Goal: Task Accomplishment & Management: Manage account settings

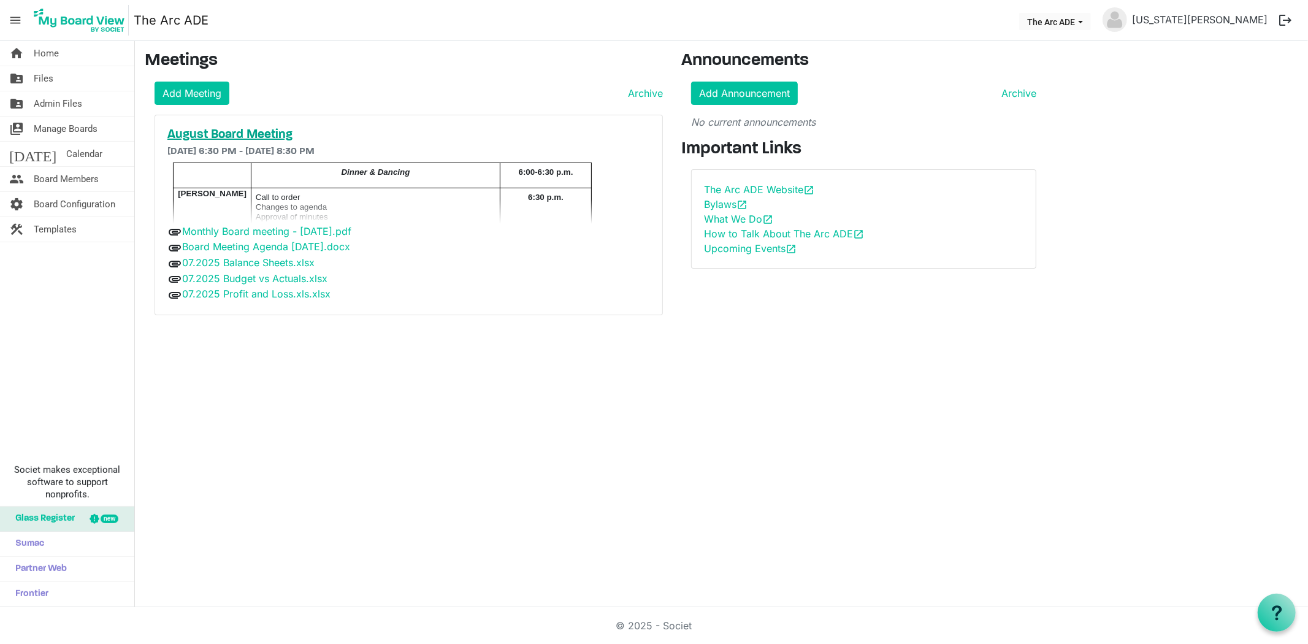
click at [188, 133] on h5 "August Board Meeting" at bounding box center [408, 135] width 483 height 15
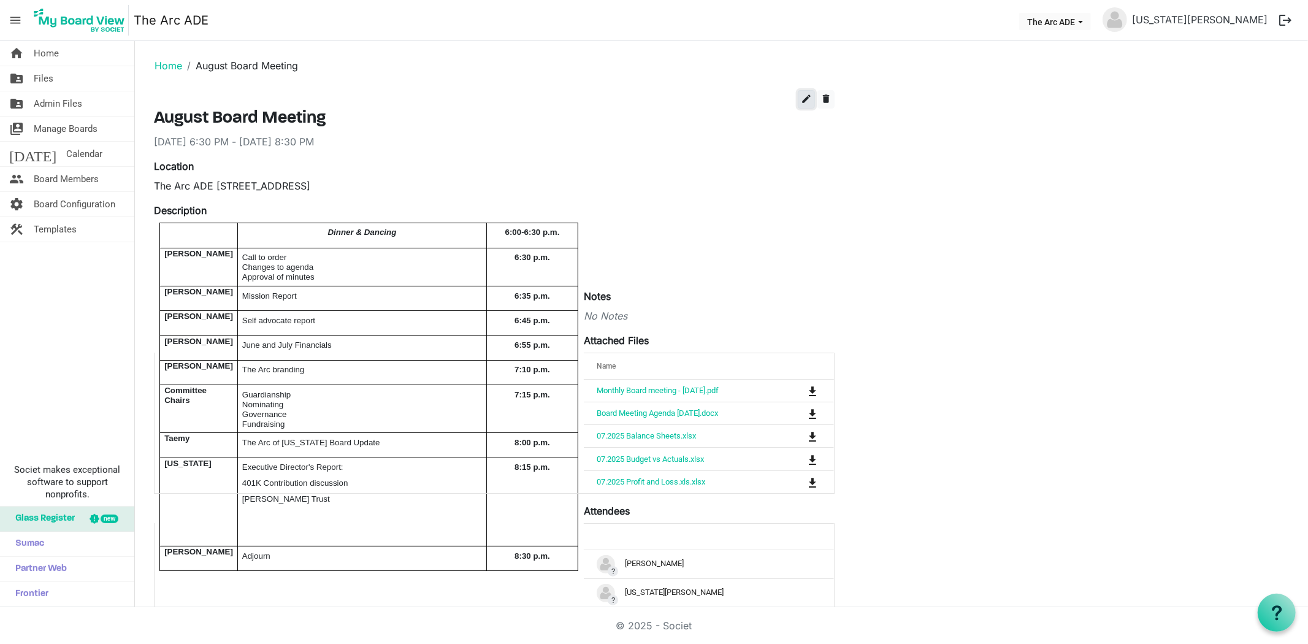
click at [806, 102] on span "edit" at bounding box center [806, 98] width 11 height 11
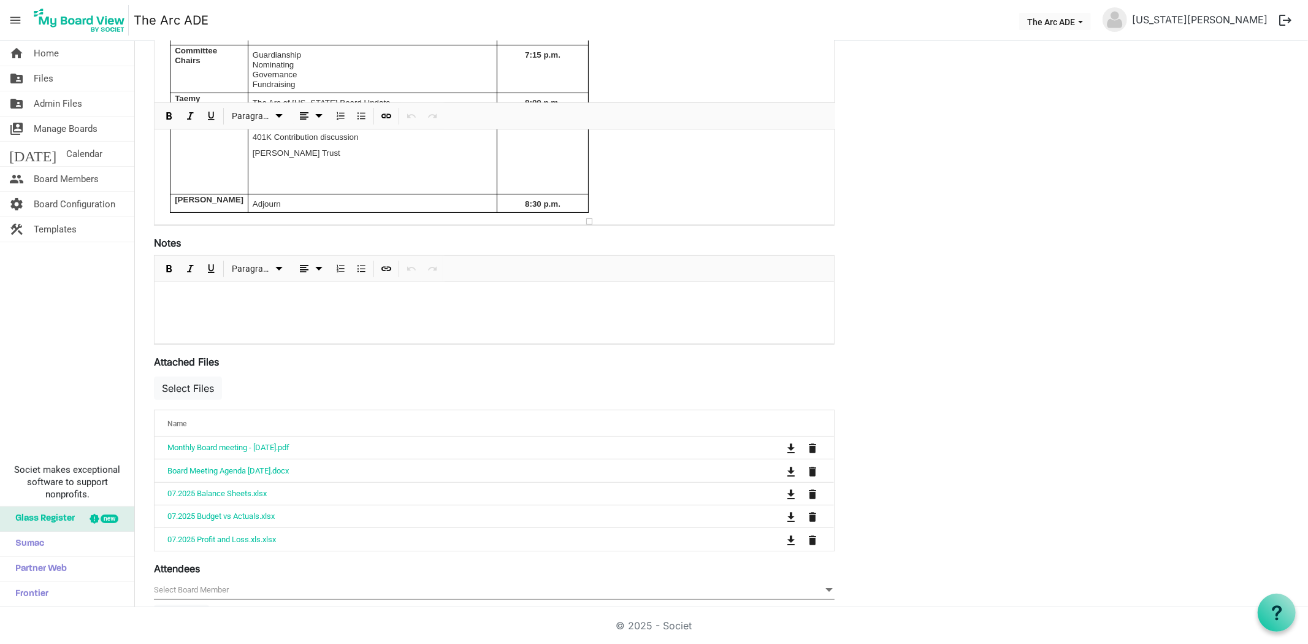
scroll to position [340, 0]
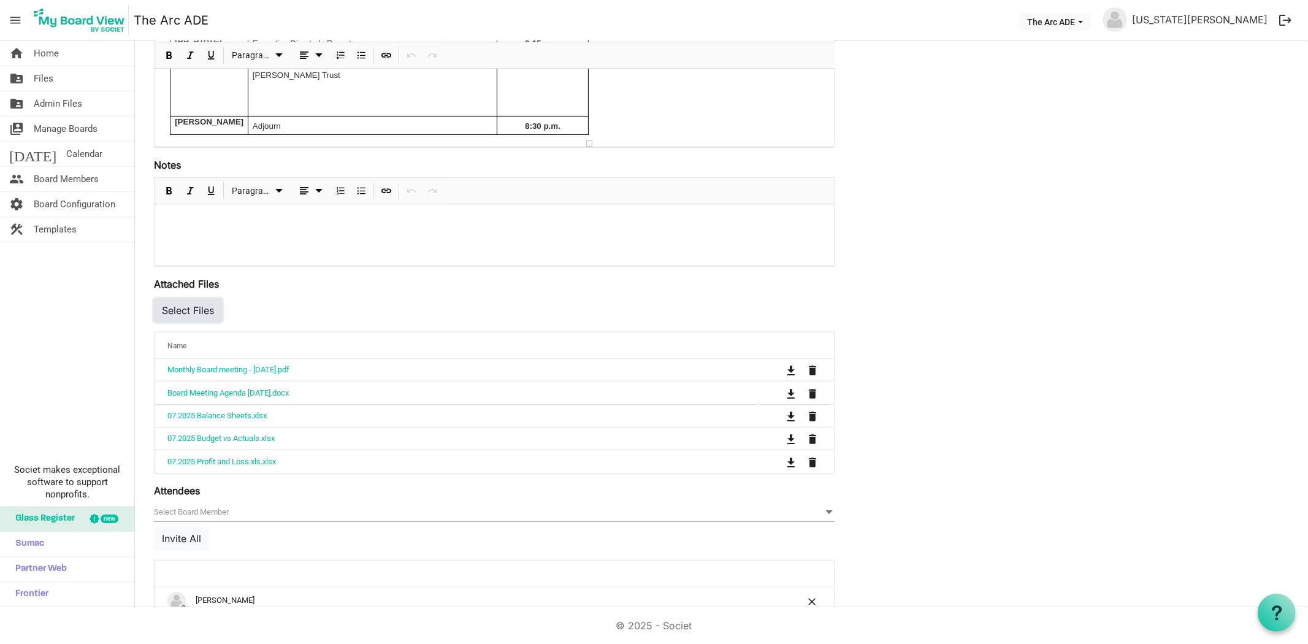
click at [172, 303] on button "Select Files" at bounding box center [188, 310] width 68 height 23
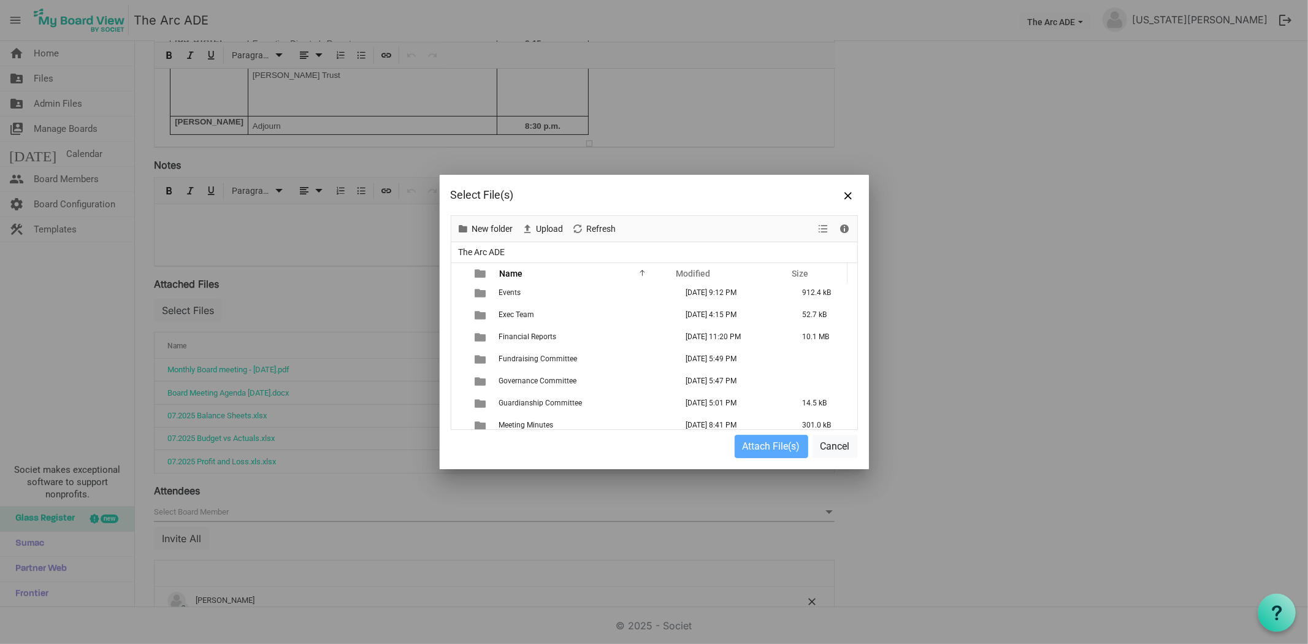
scroll to position [136, 0]
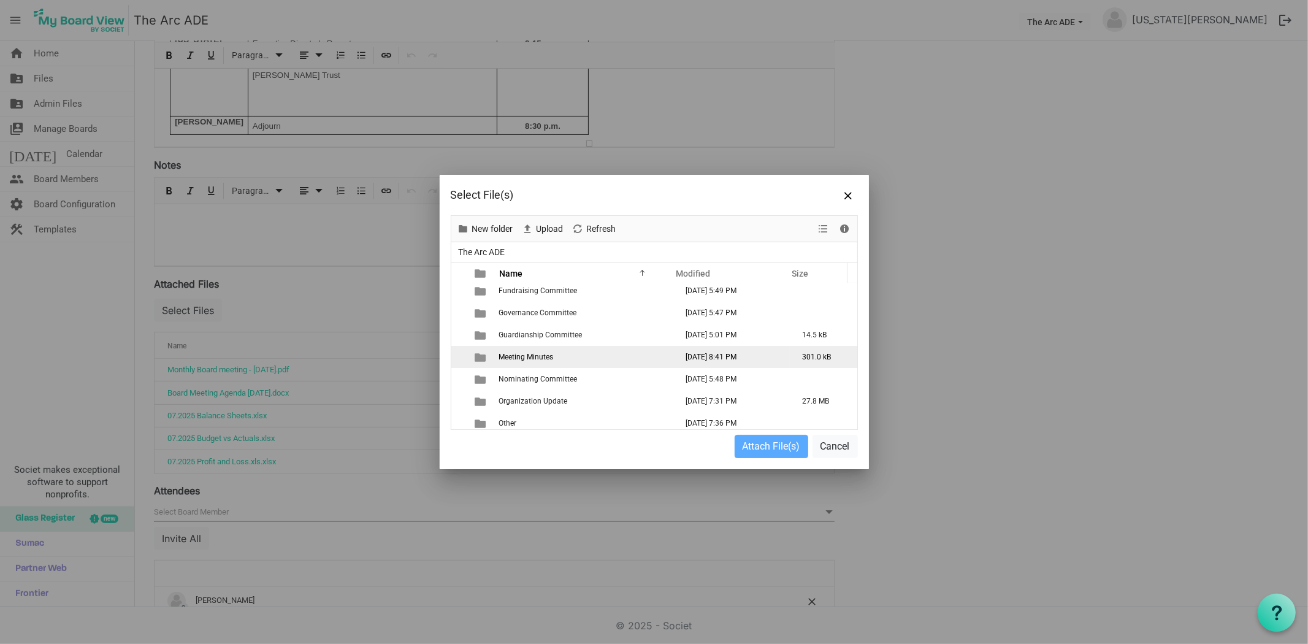
click at [534, 355] on span "Meeting Minutes" at bounding box center [526, 357] width 55 height 9
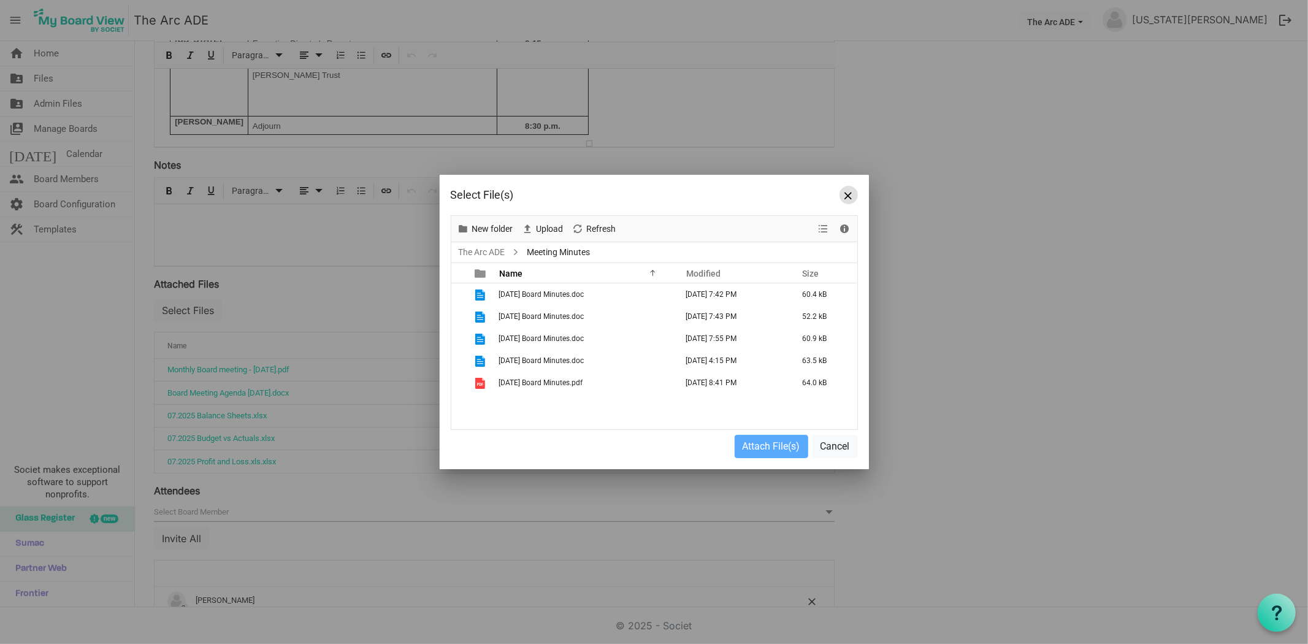
click at [853, 193] on button "Close" at bounding box center [849, 195] width 18 height 18
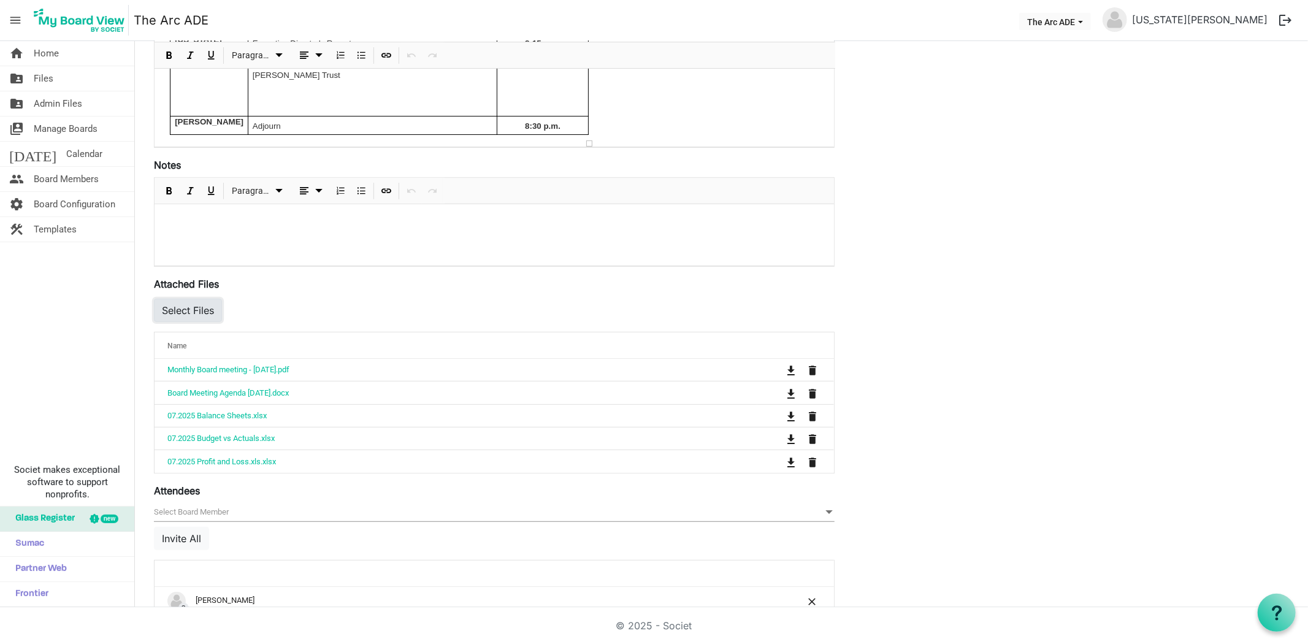
click at [210, 301] on button "Select Files" at bounding box center [188, 310] width 68 height 23
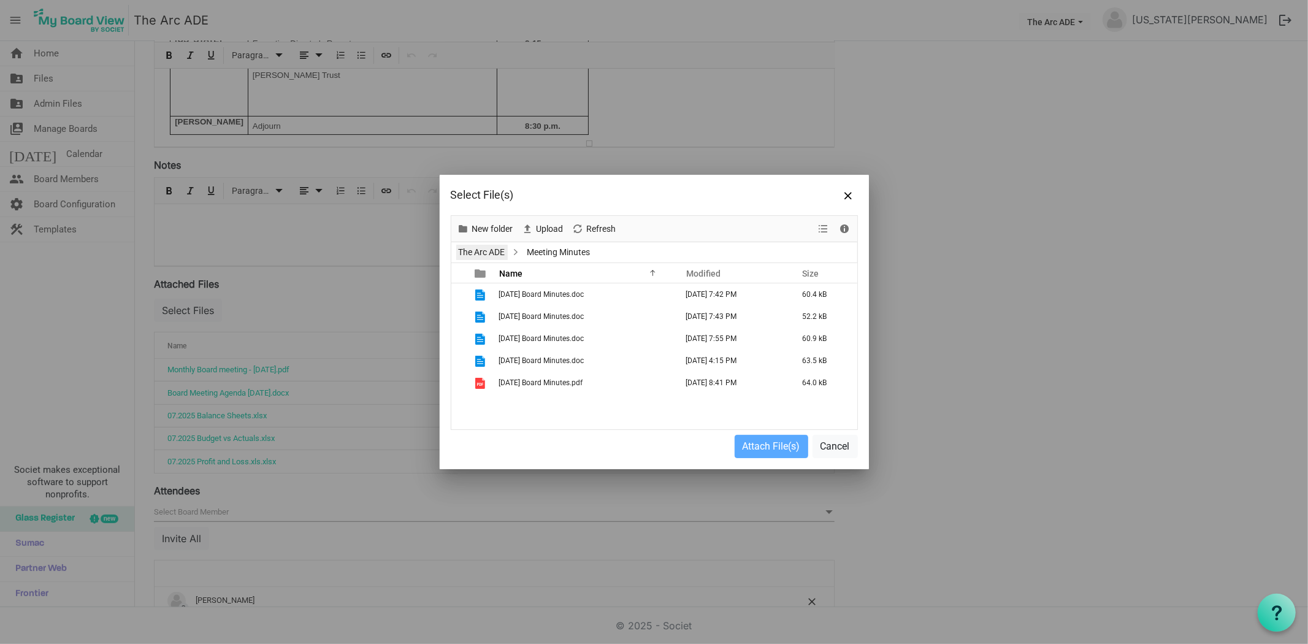
click at [485, 255] on link "The Arc ADE" at bounding box center [482, 252] width 52 height 15
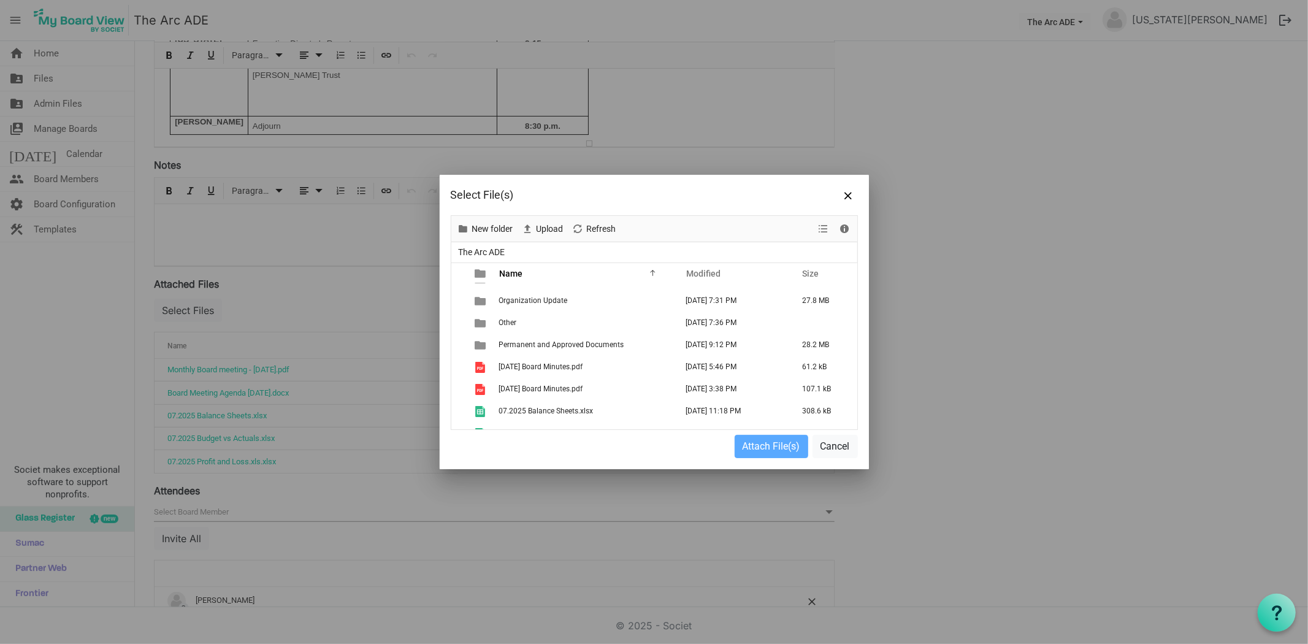
scroll to position [272, 0]
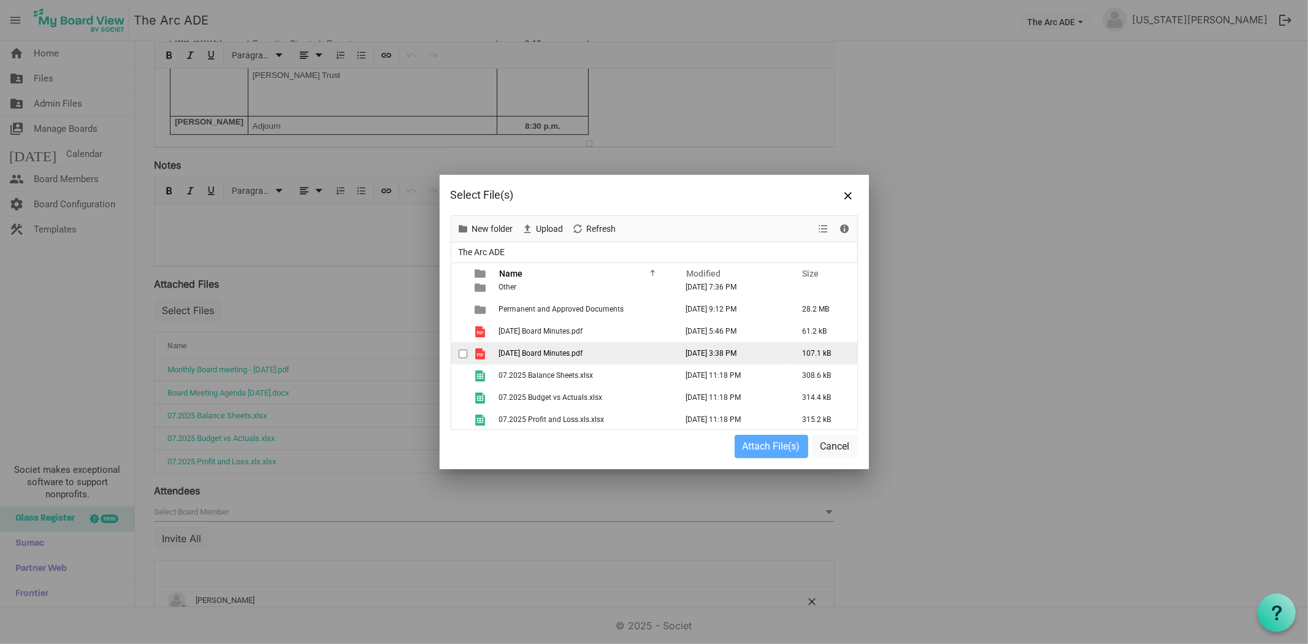
click at [565, 352] on span "[DATE] Board Minutes.pdf" at bounding box center [541, 353] width 84 height 9
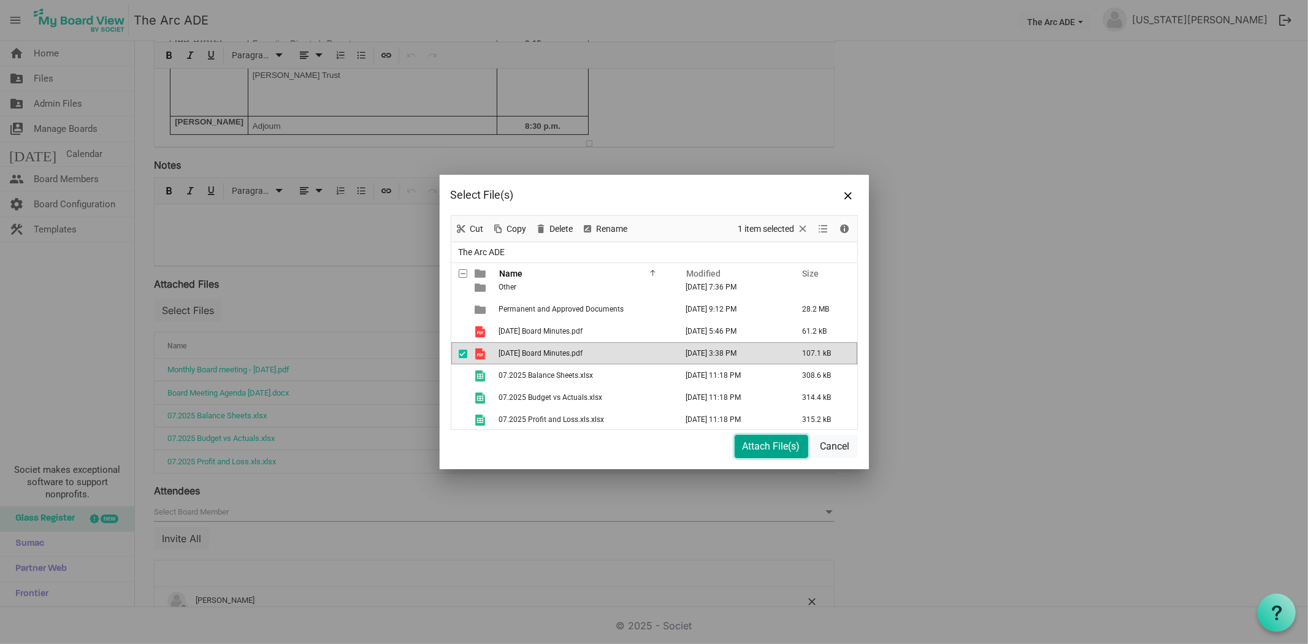
click at [774, 448] on button "Attach File(s)" at bounding box center [772, 446] width 74 height 23
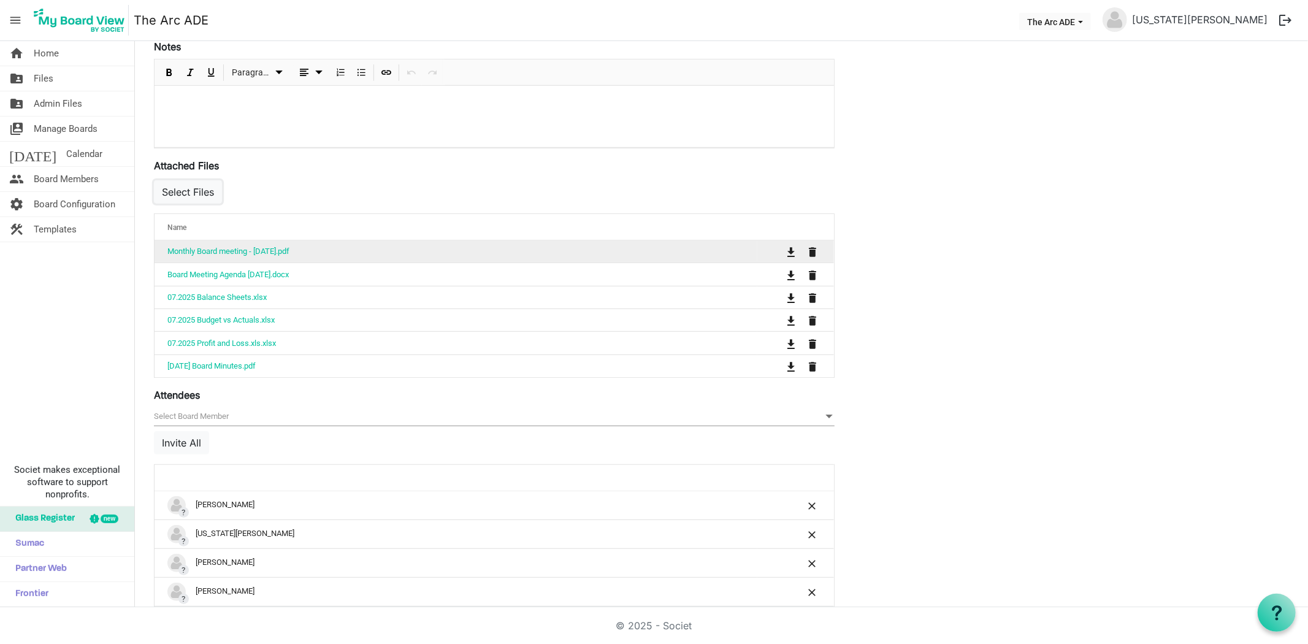
scroll to position [477, 0]
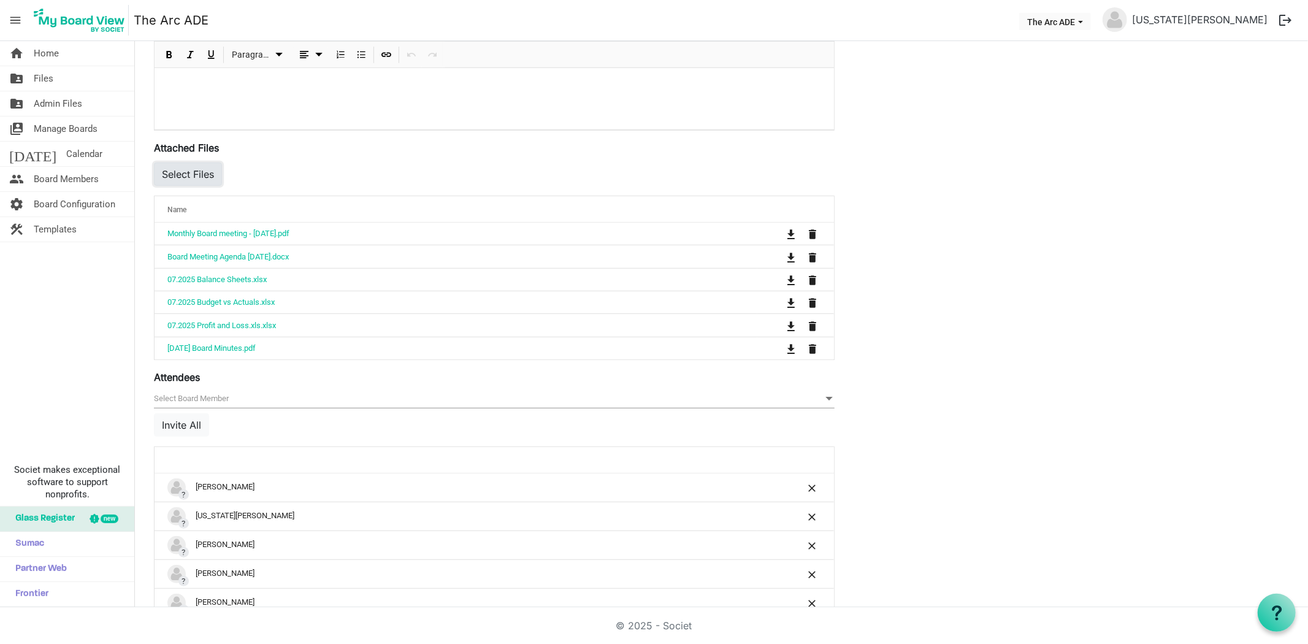
click at [189, 172] on button "Select Files" at bounding box center [188, 174] width 68 height 23
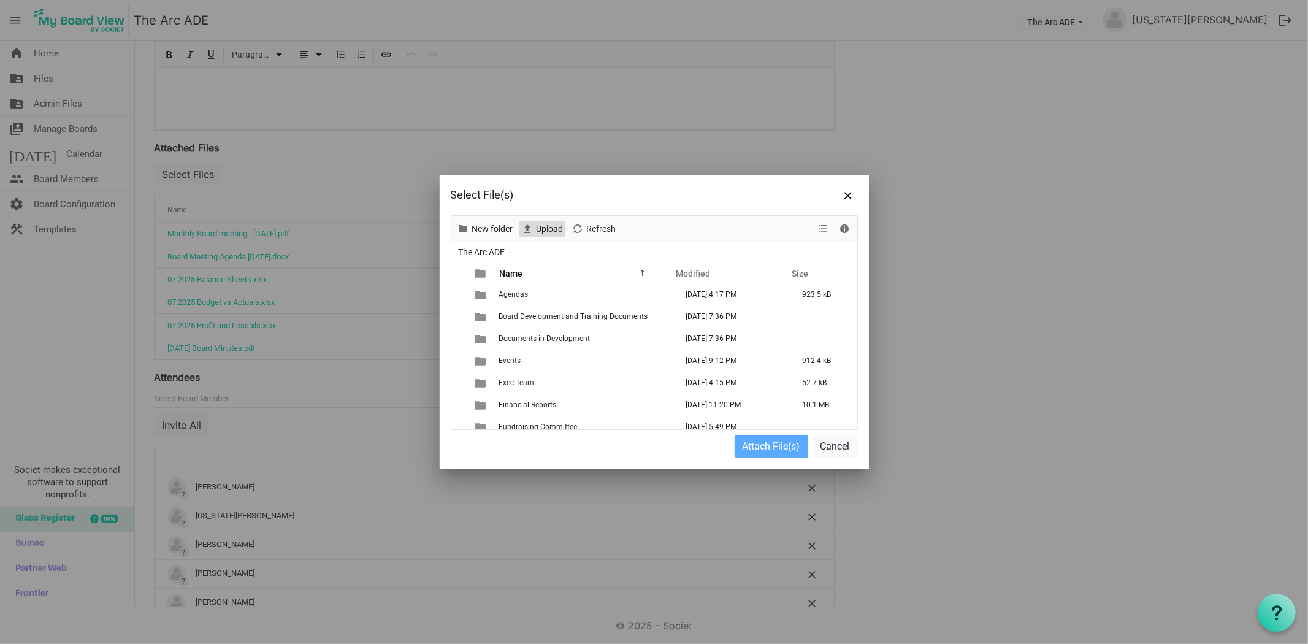
click at [555, 228] on span "Upload" at bounding box center [549, 228] width 29 height 15
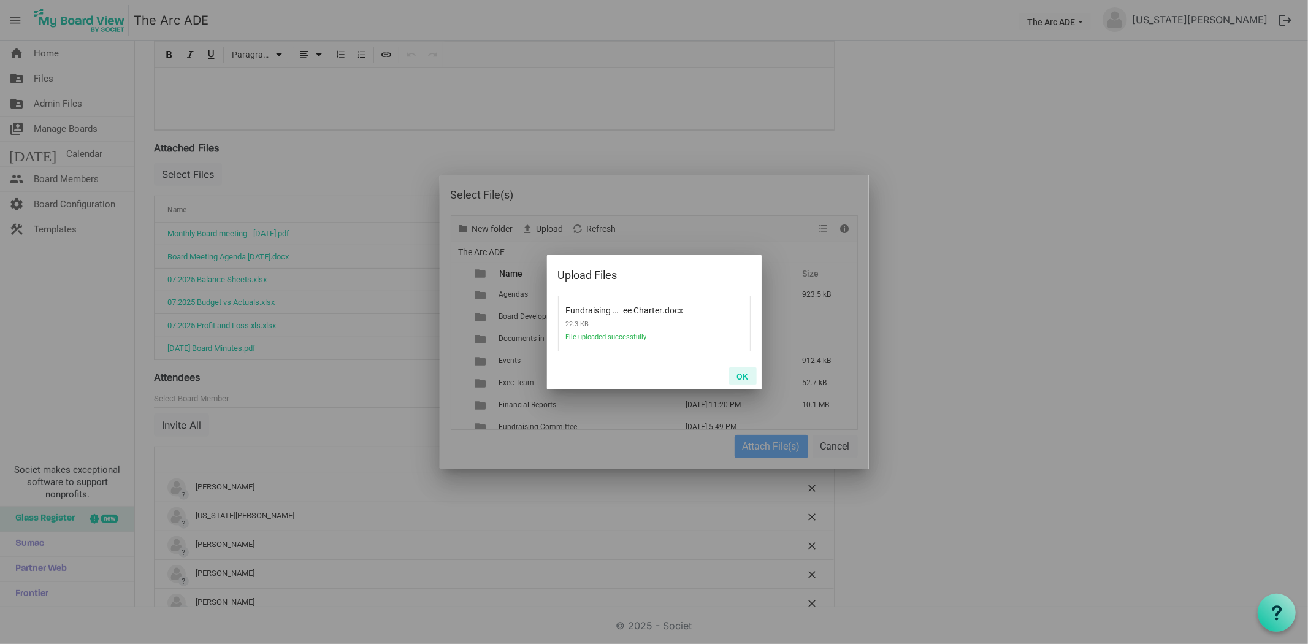
click at [736, 371] on button "OK" at bounding box center [743, 375] width 28 height 17
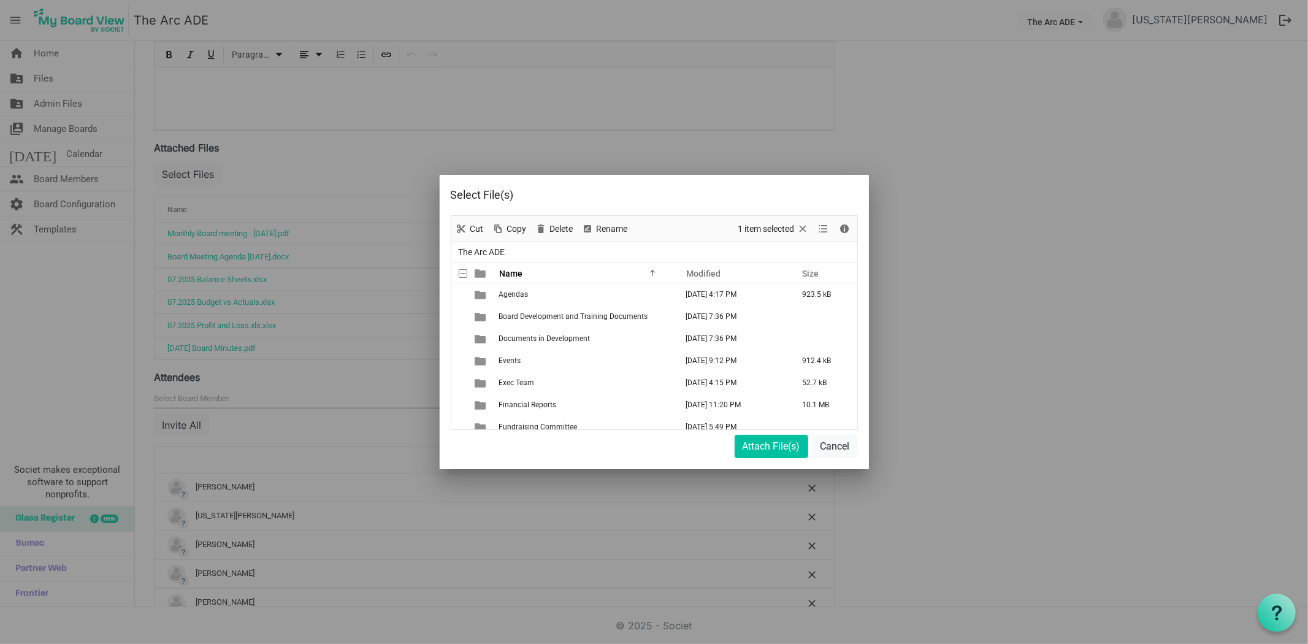
scroll to position [421, 0]
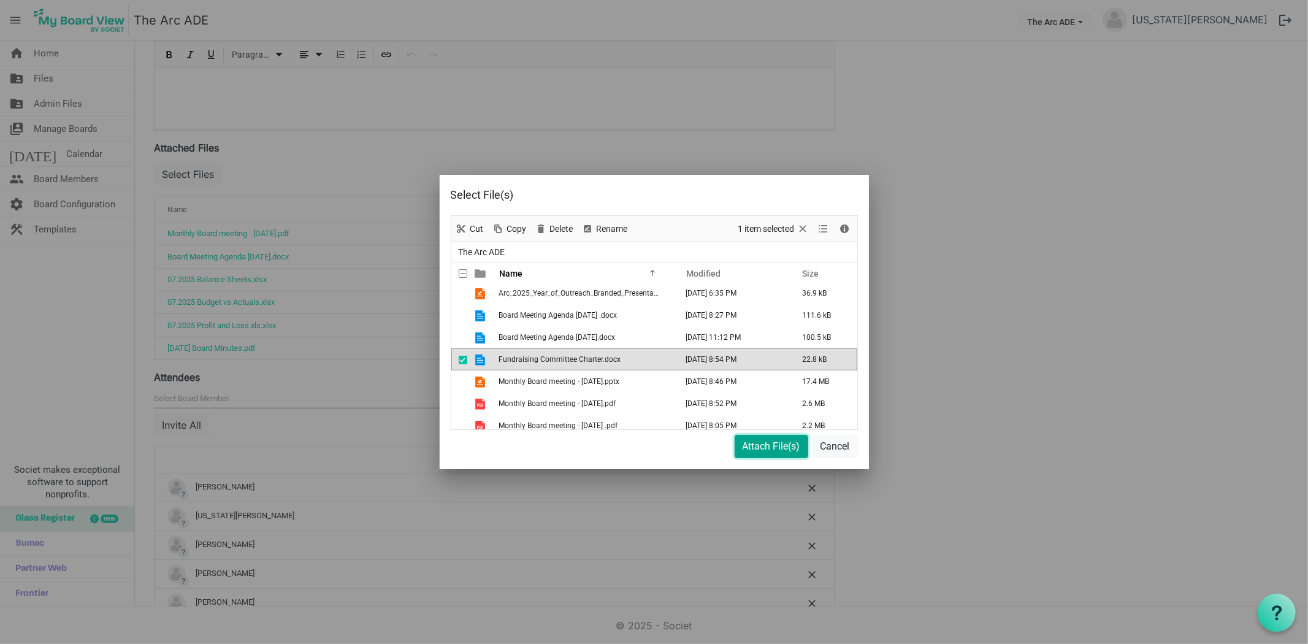
click at [765, 448] on button "Attach File(s)" at bounding box center [772, 446] width 74 height 23
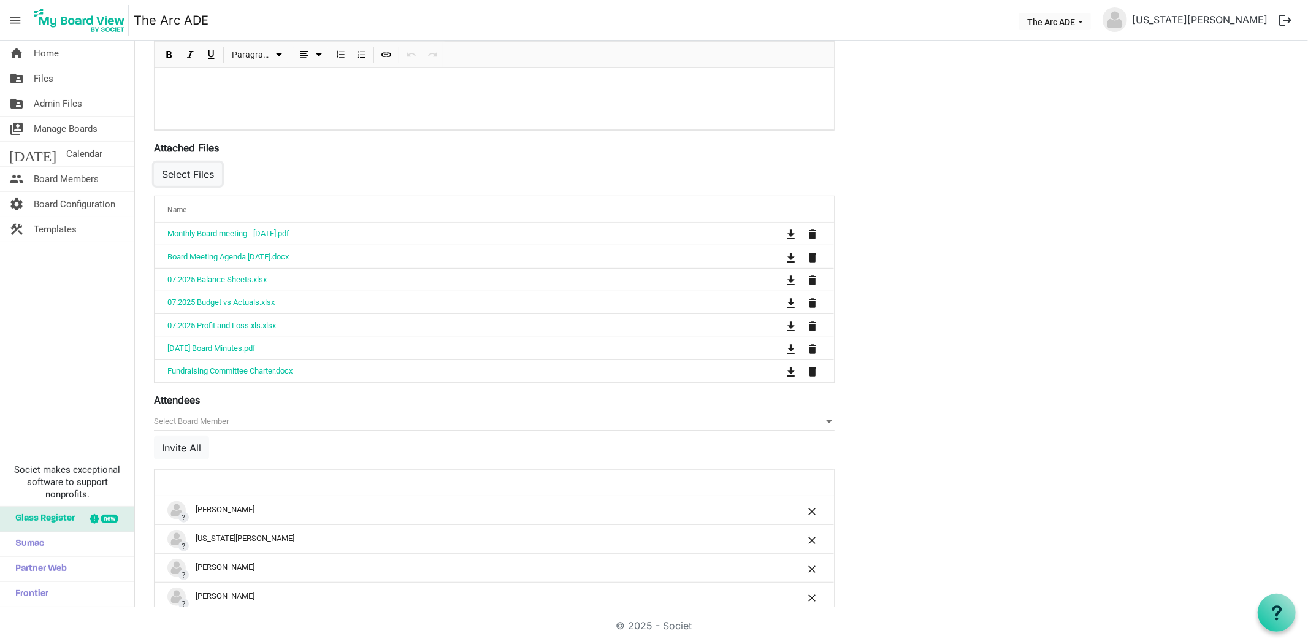
click at [184, 170] on button "Select Files" at bounding box center [188, 174] width 68 height 23
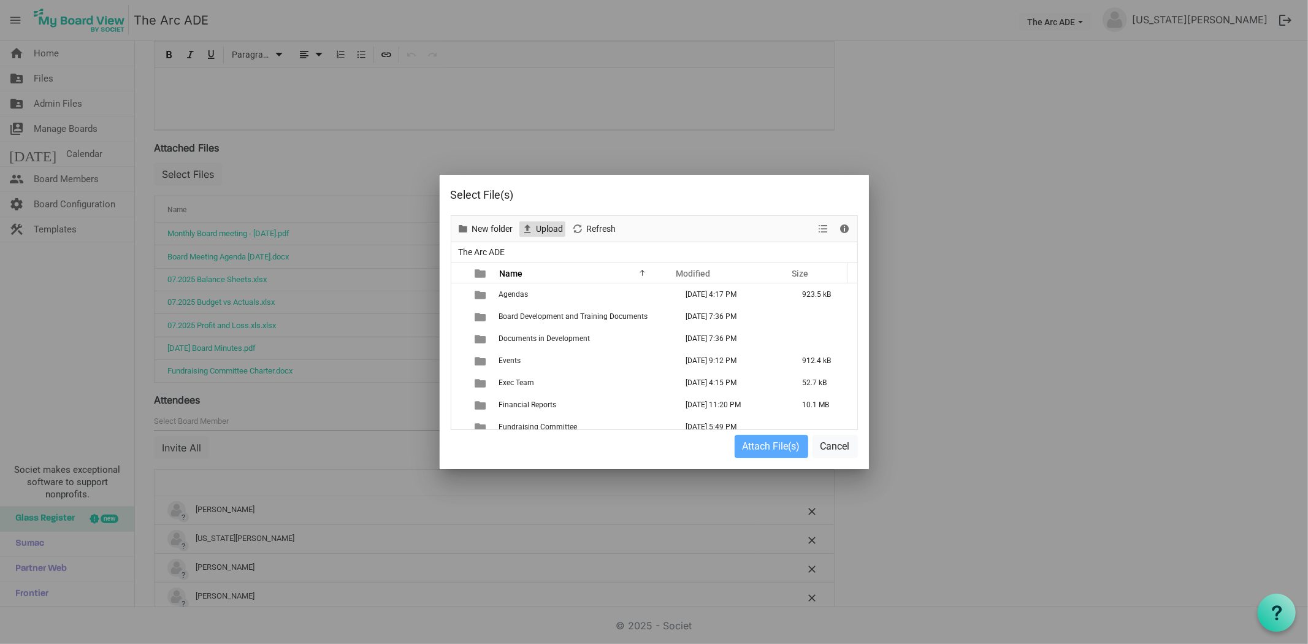
click at [545, 224] on span "Upload" at bounding box center [549, 228] width 29 height 15
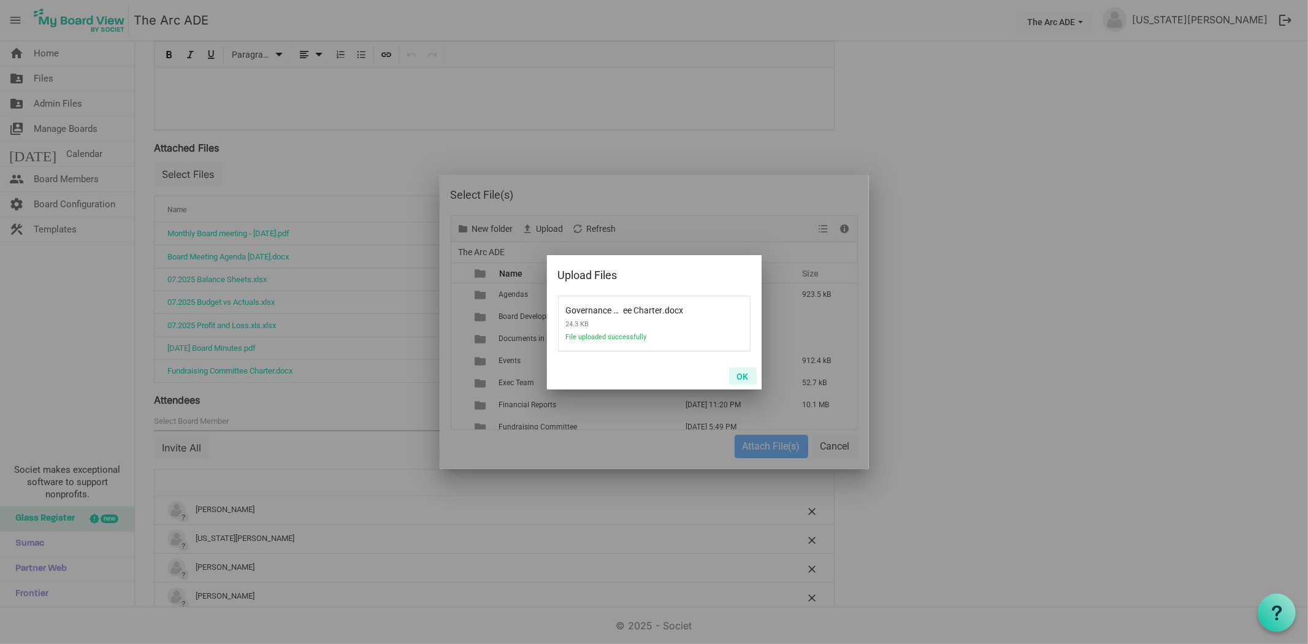
click at [746, 375] on button "OK" at bounding box center [743, 375] width 28 height 17
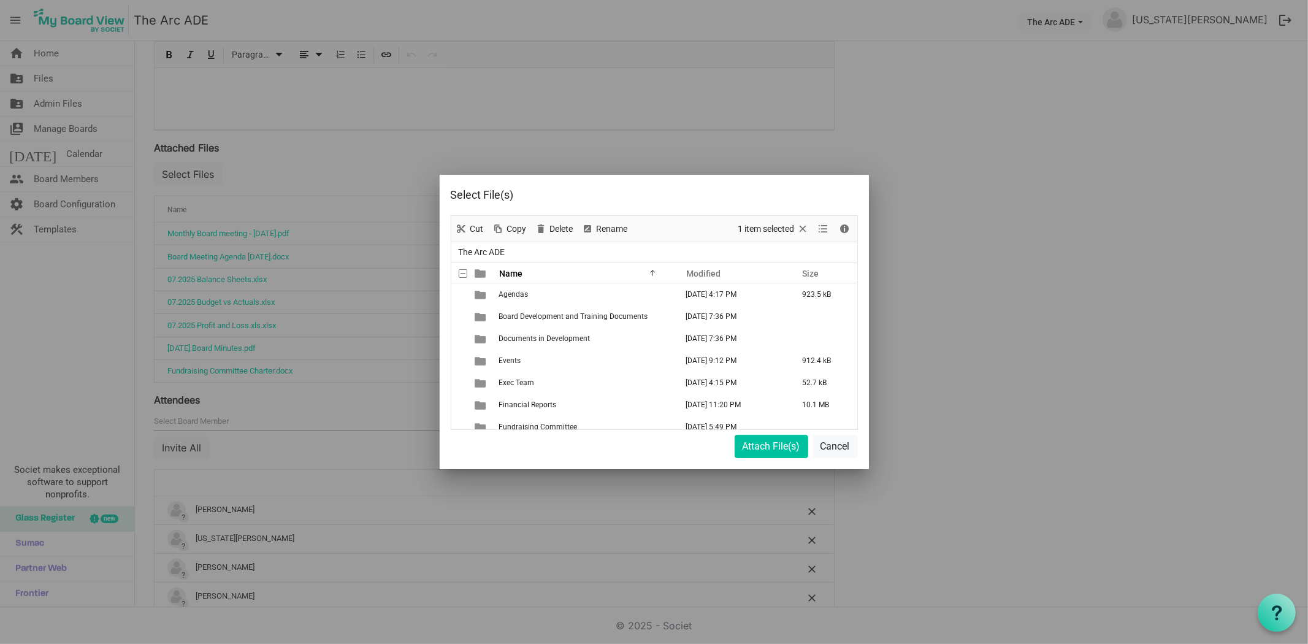
scroll to position [443, 0]
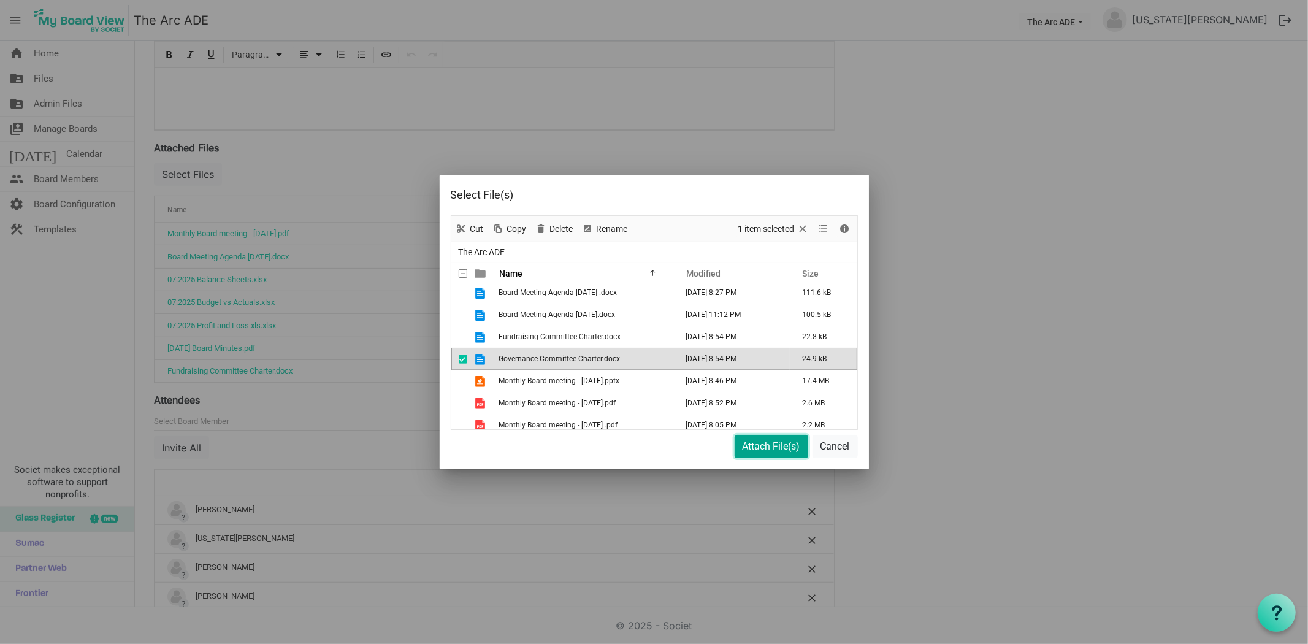
click at [780, 443] on button "Attach File(s)" at bounding box center [772, 446] width 74 height 23
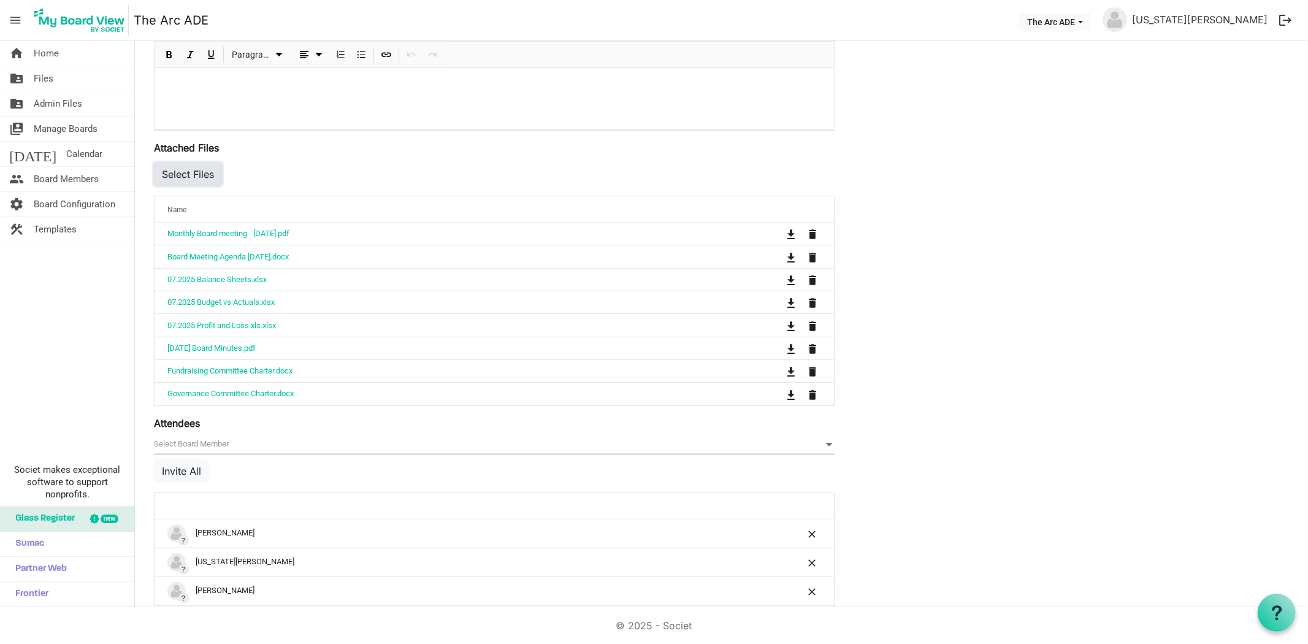
click at [199, 169] on button "Select Files" at bounding box center [188, 174] width 68 height 23
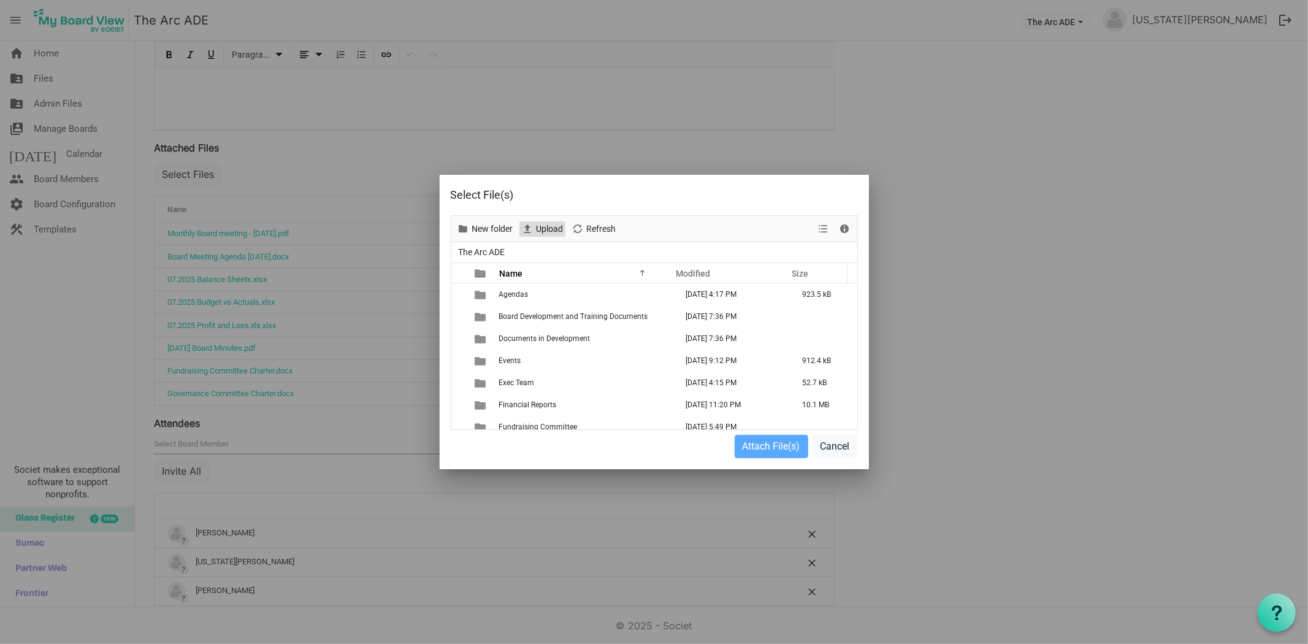
click at [553, 230] on span "Upload" at bounding box center [549, 228] width 29 height 15
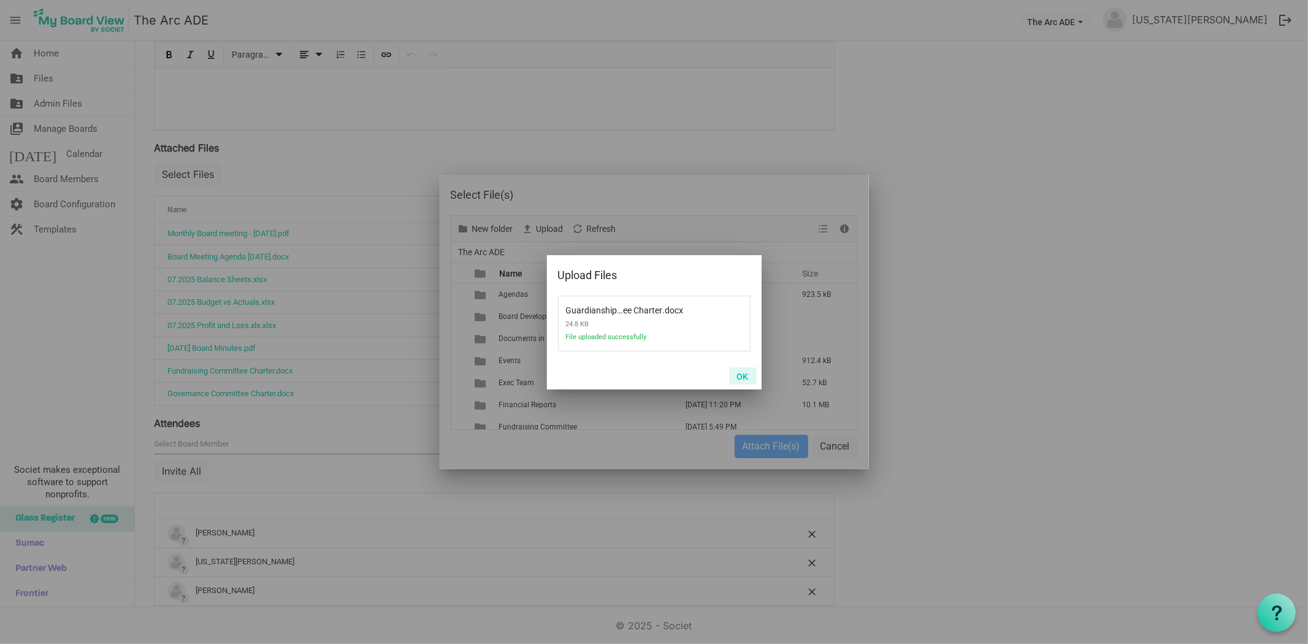
click at [736, 378] on button "OK" at bounding box center [743, 375] width 28 height 17
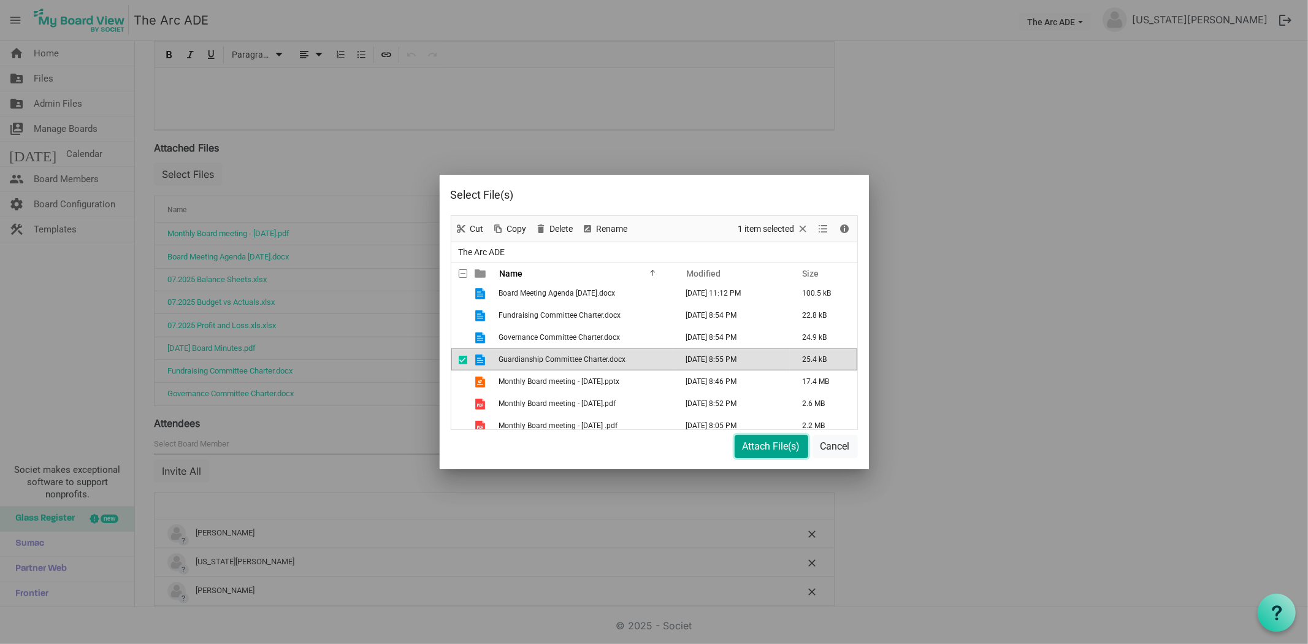
click at [758, 442] on button "Attach File(s)" at bounding box center [772, 446] width 74 height 23
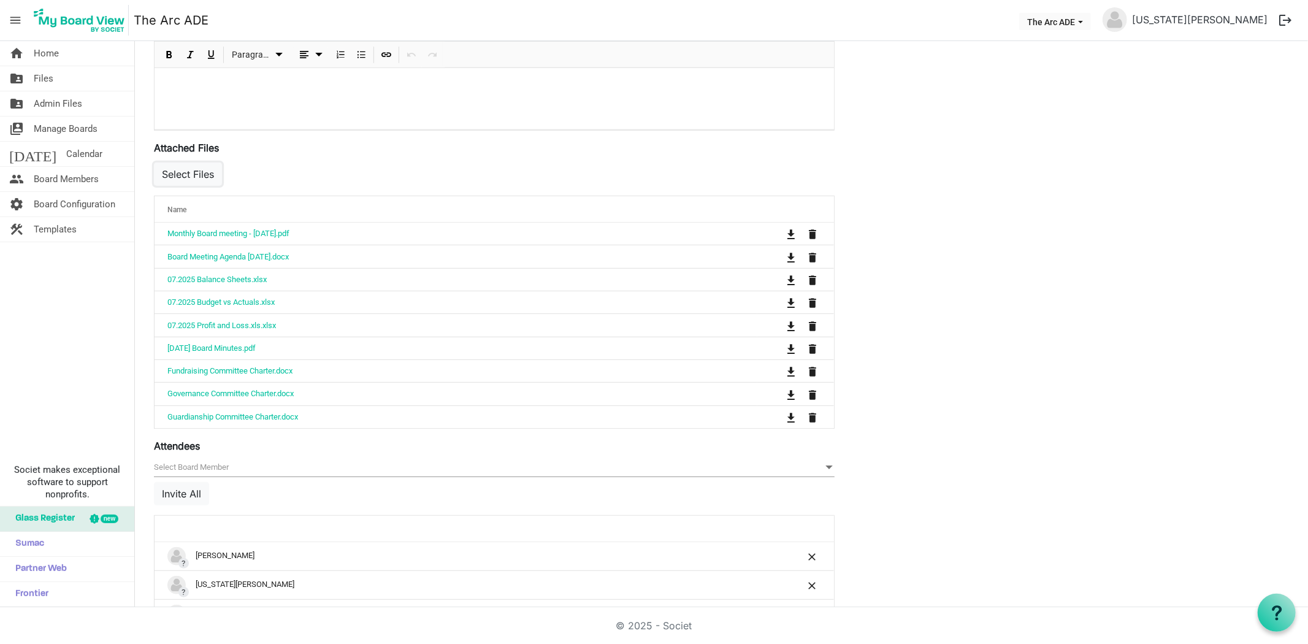
click at [199, 171] on button "Select Files" at bounding box center [188, 174] width 68 height 23
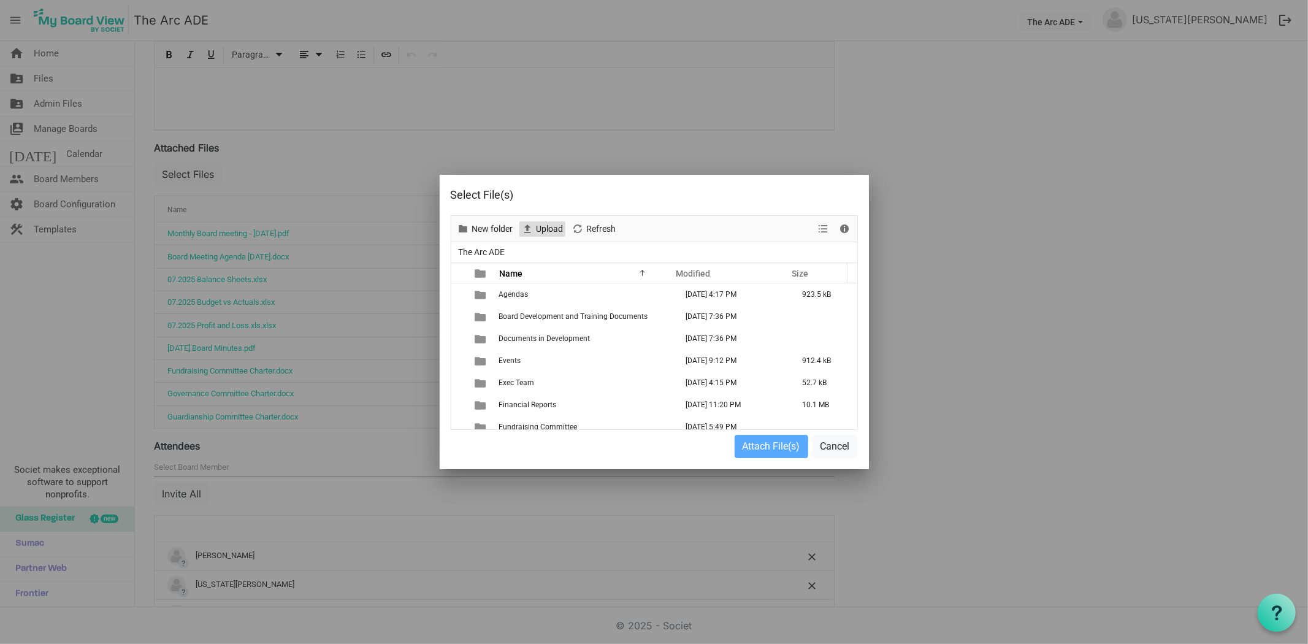
click at [552, 223] on span "Upload" at bounding box center [549, 228] width 29 height 15
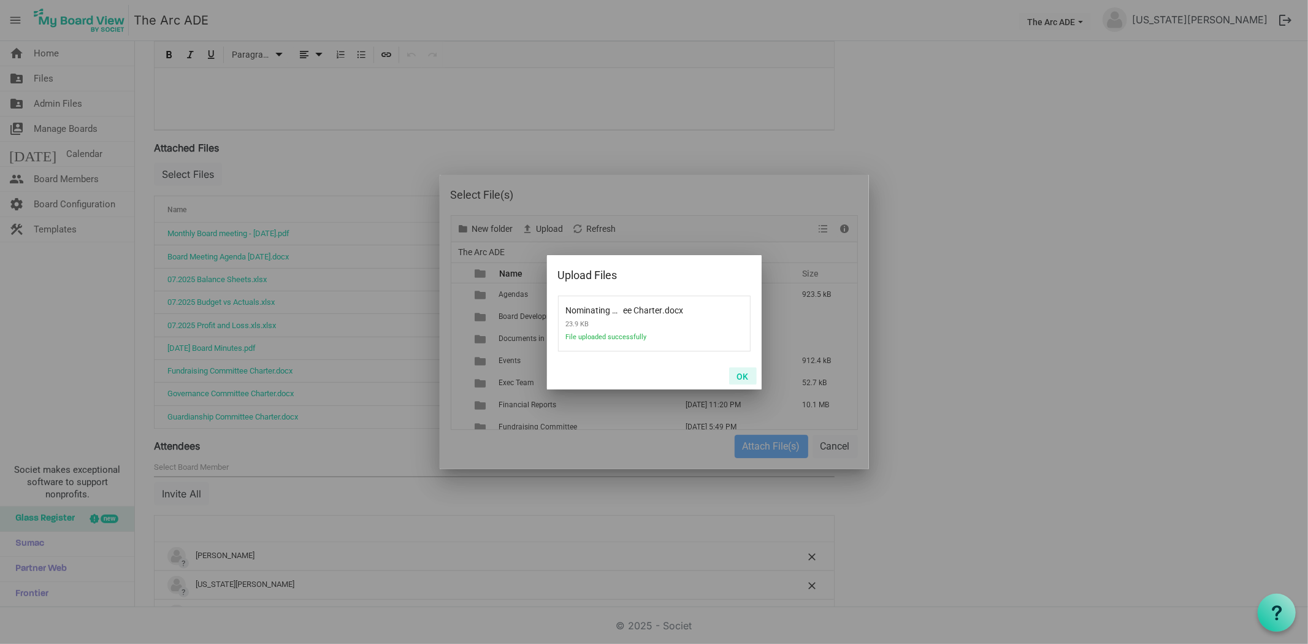
click at [738, 375] on button "OK" at bounding box center [743, 375] width 28 height 17
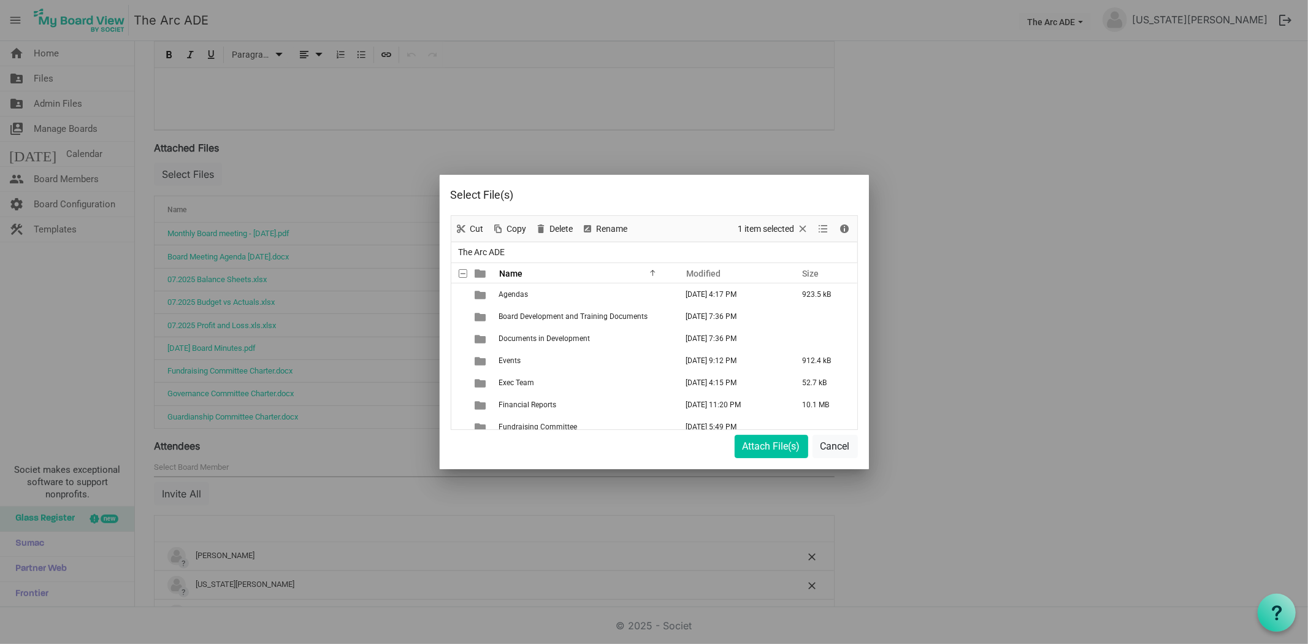
scroll to position [516, 0]
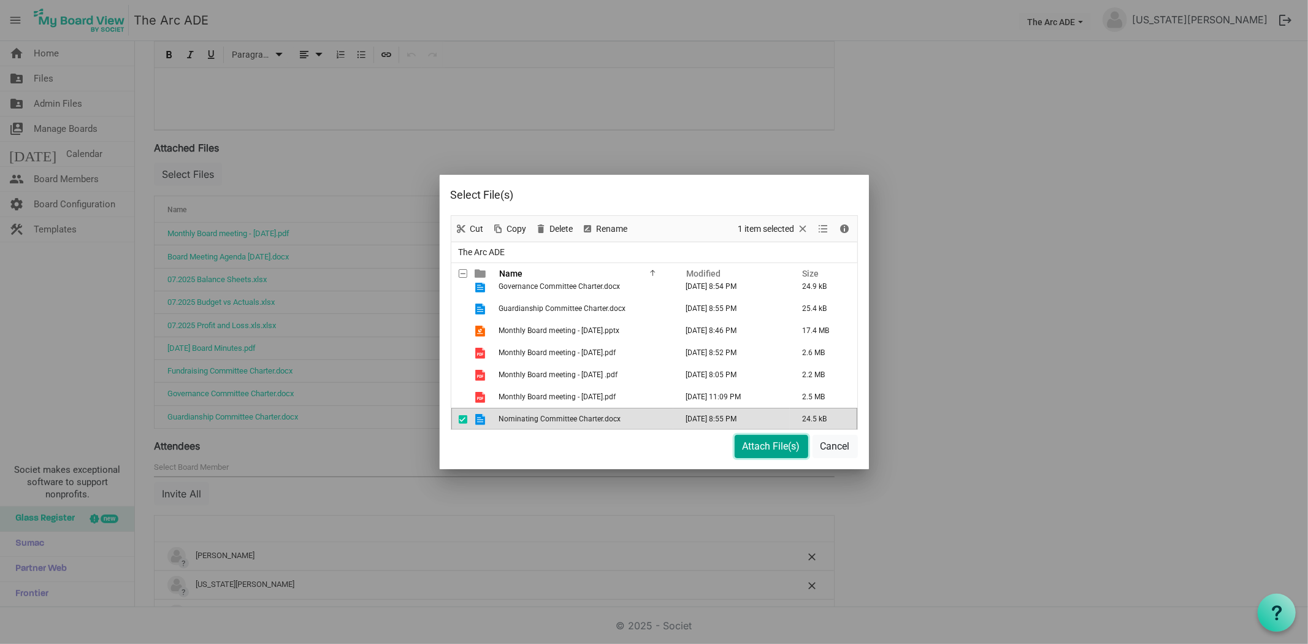
click at [758, 445] on button "Attach File(s)" at bounding box center [772, 446] width 74 height 23
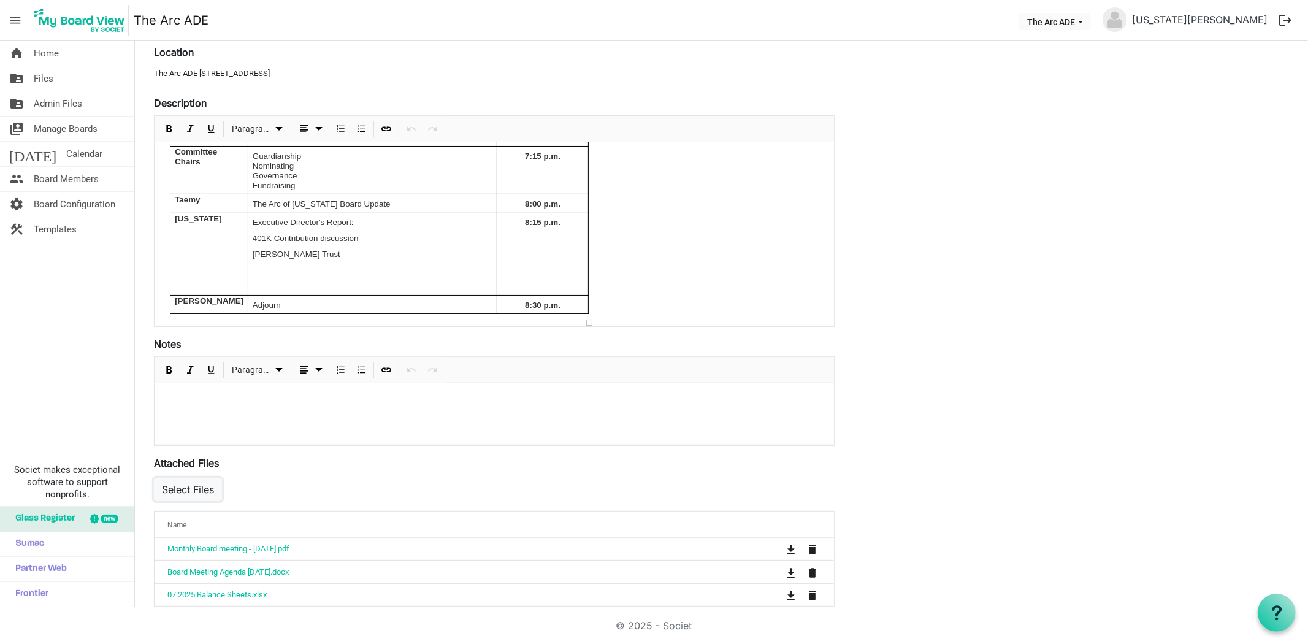
scroll to position [31, 0]
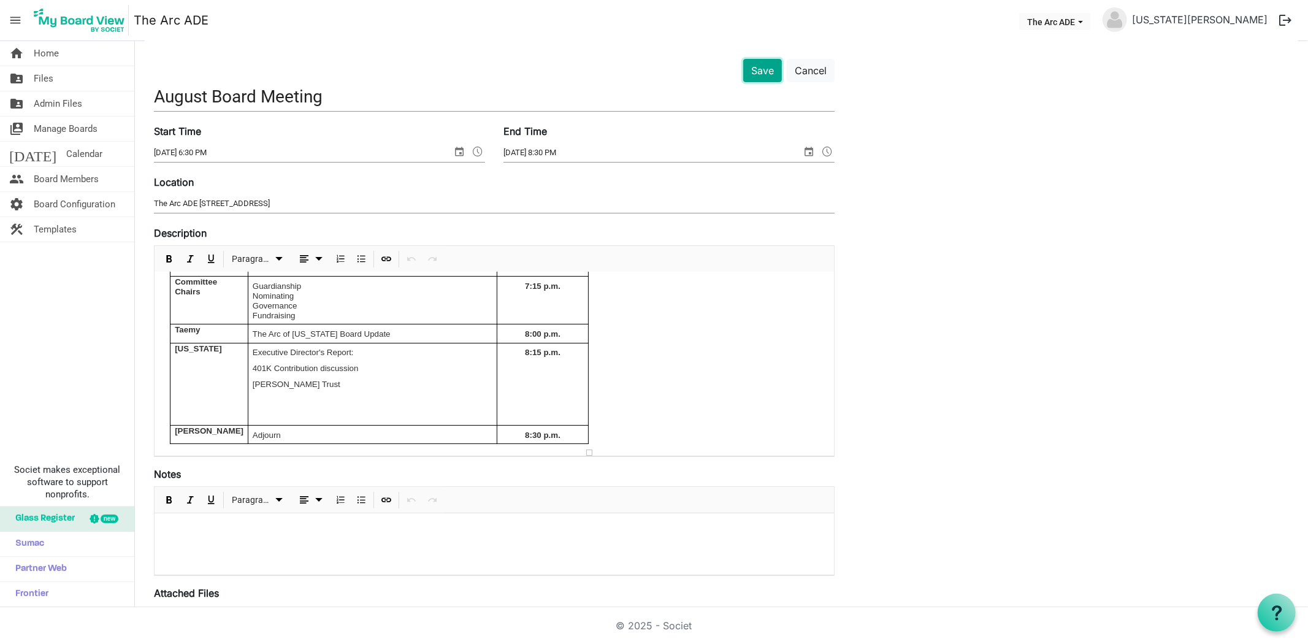
click at [751, 67] on button "Save" at bounding box center [762, 70] width 39 height 23
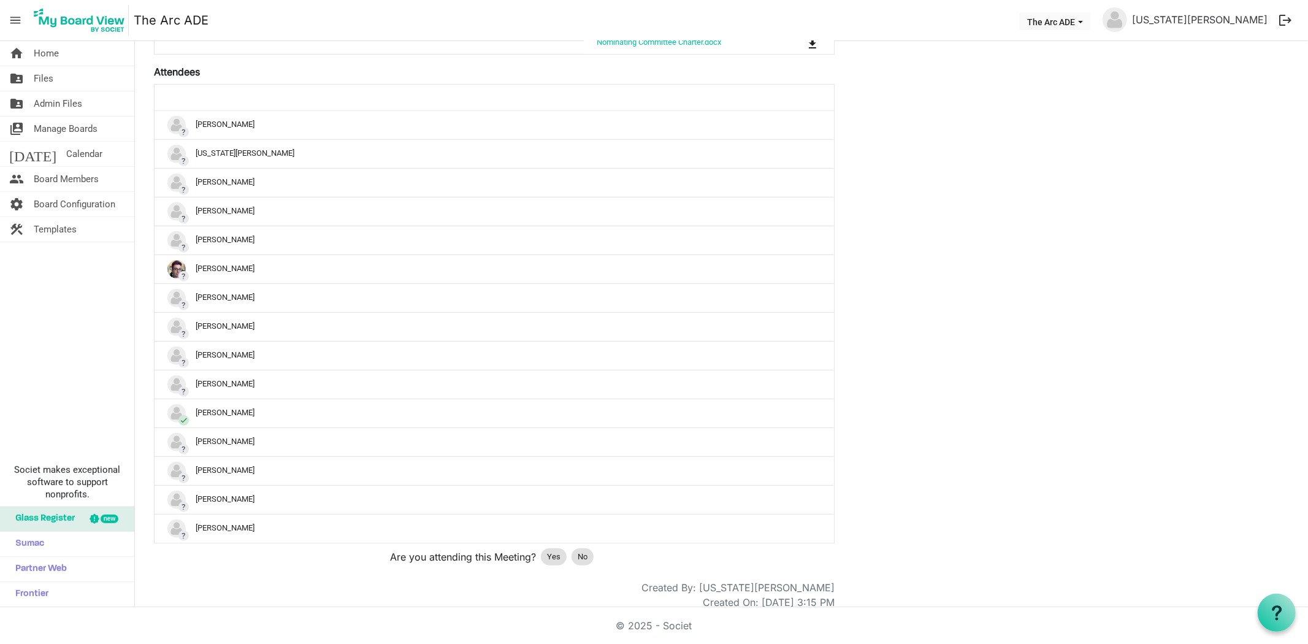
scroll to position [567, 0]
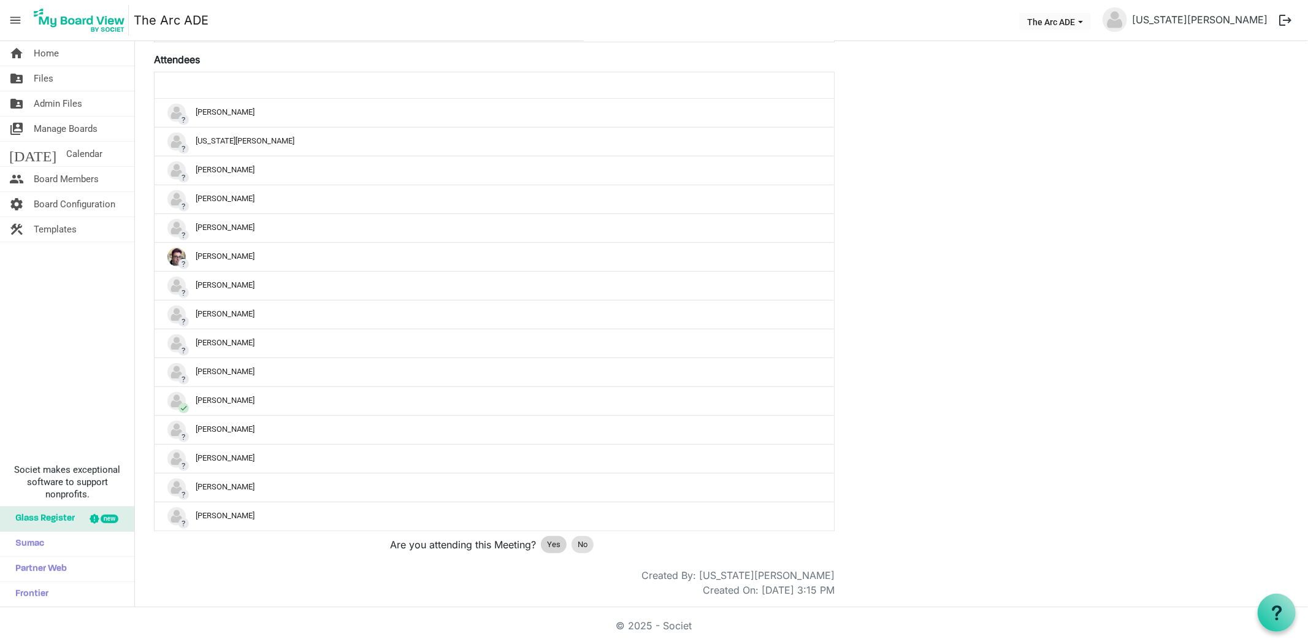
click at [548, 543] on span "Yes" at bounding box center [553, 545] width 13 height 12
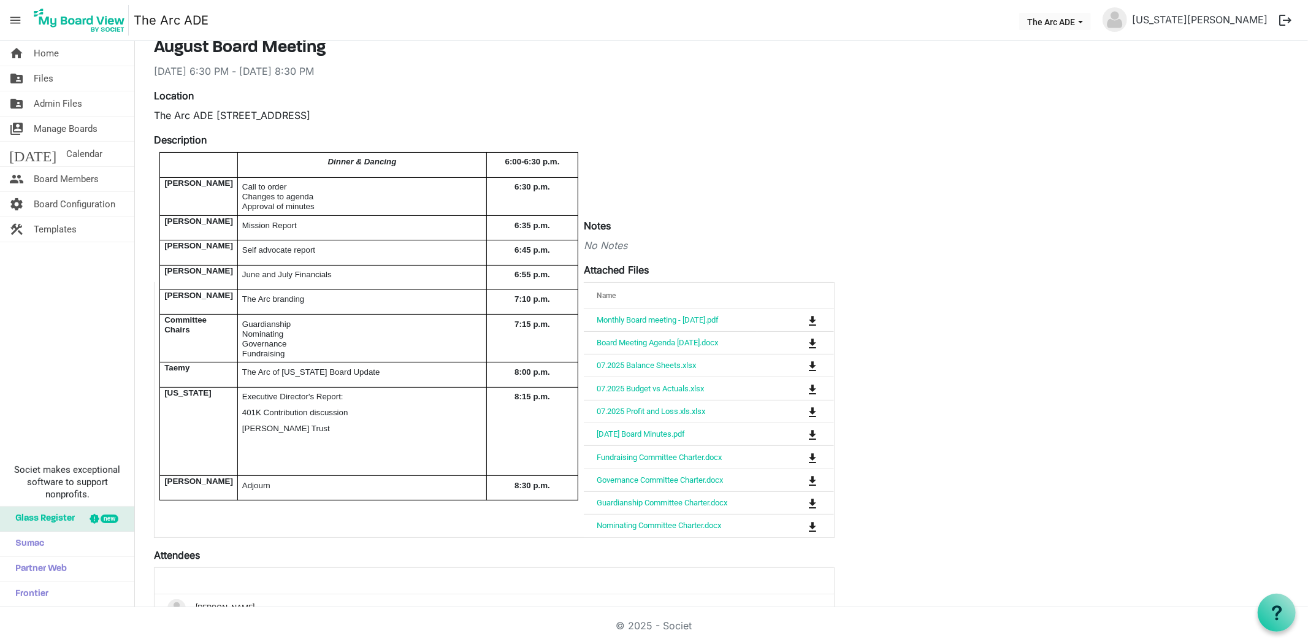
scroll to position [0, 0]
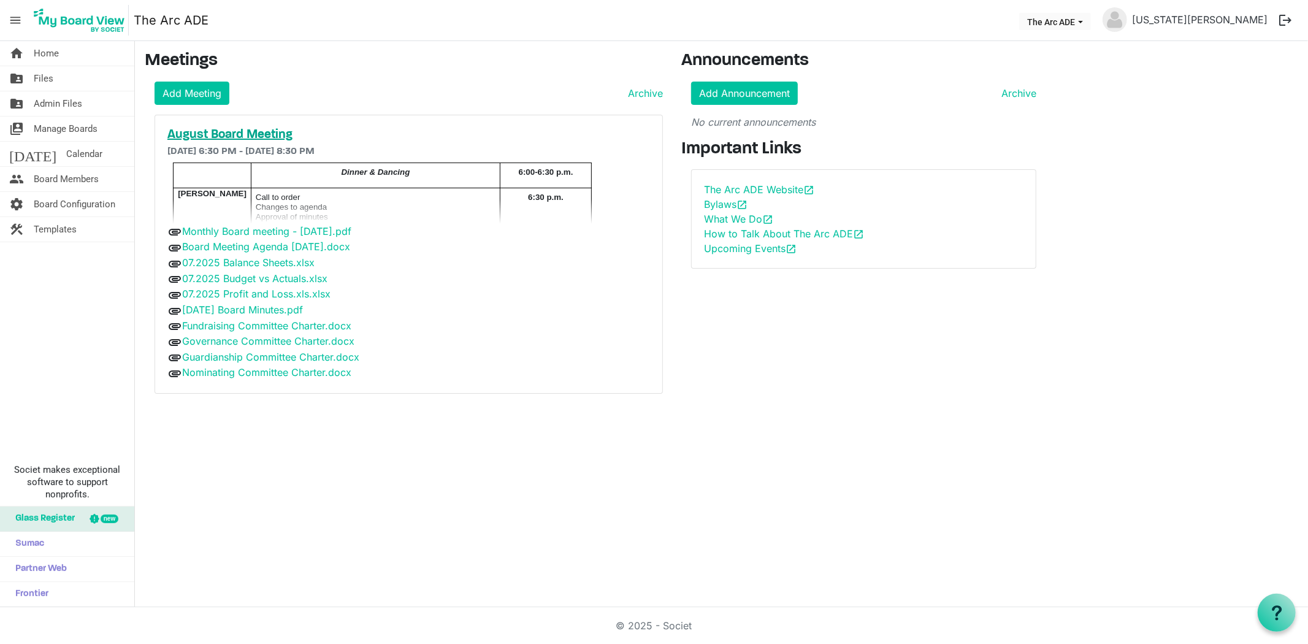
click at [198, 131] on h5 "August Board Meeting" at bounding box center [408, 135] width 483 height 15
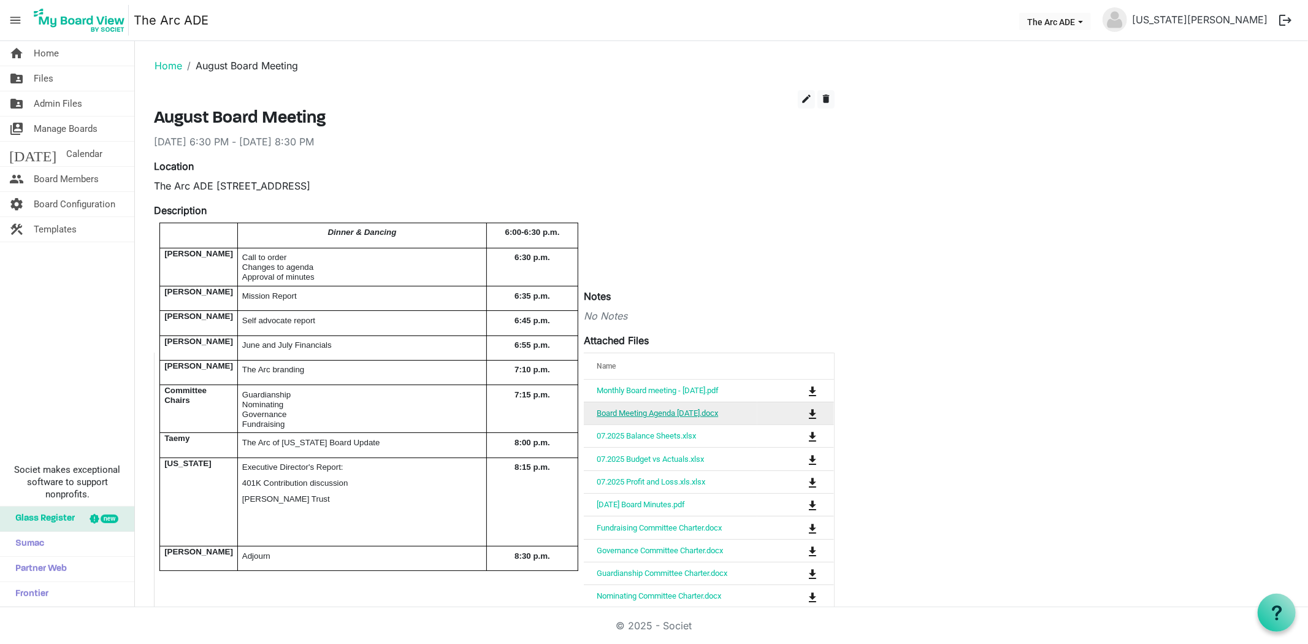
click at [659, 418] on link "Board Meeting Agenda [DATE].docx" at bounding box center [657, 412] width 121 height 9
click at [800, 100] on button "edit" at bounding box center [806, 99] width 17 height 18
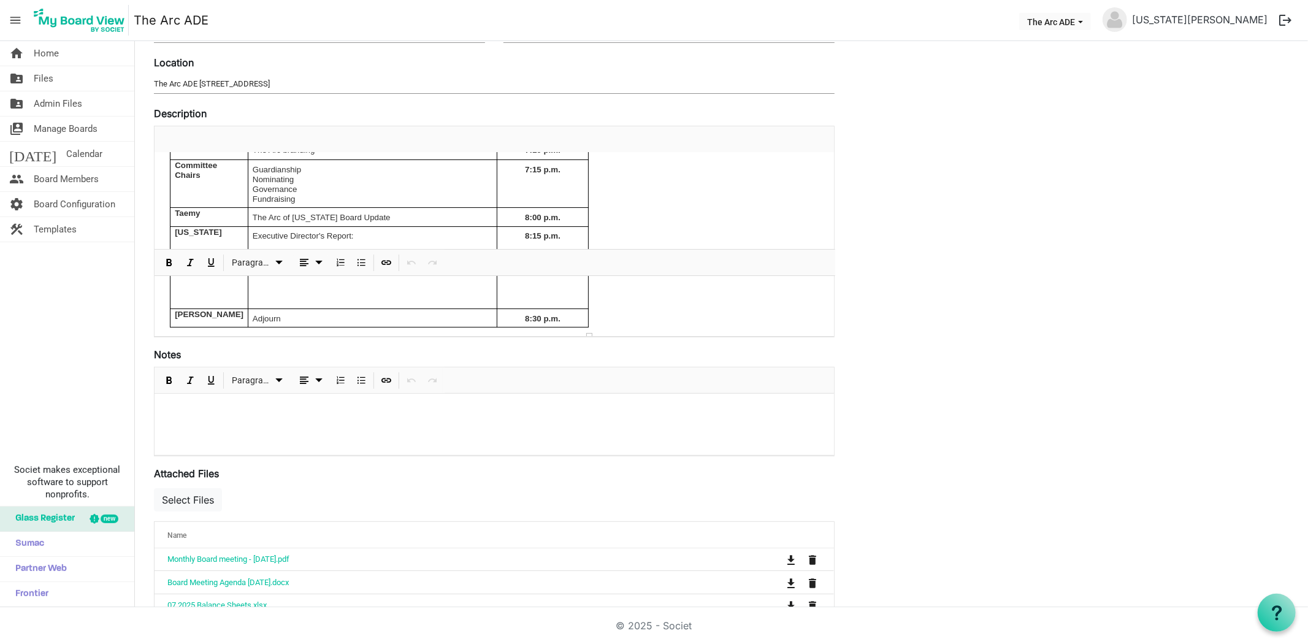
scroll to position [408, 0]
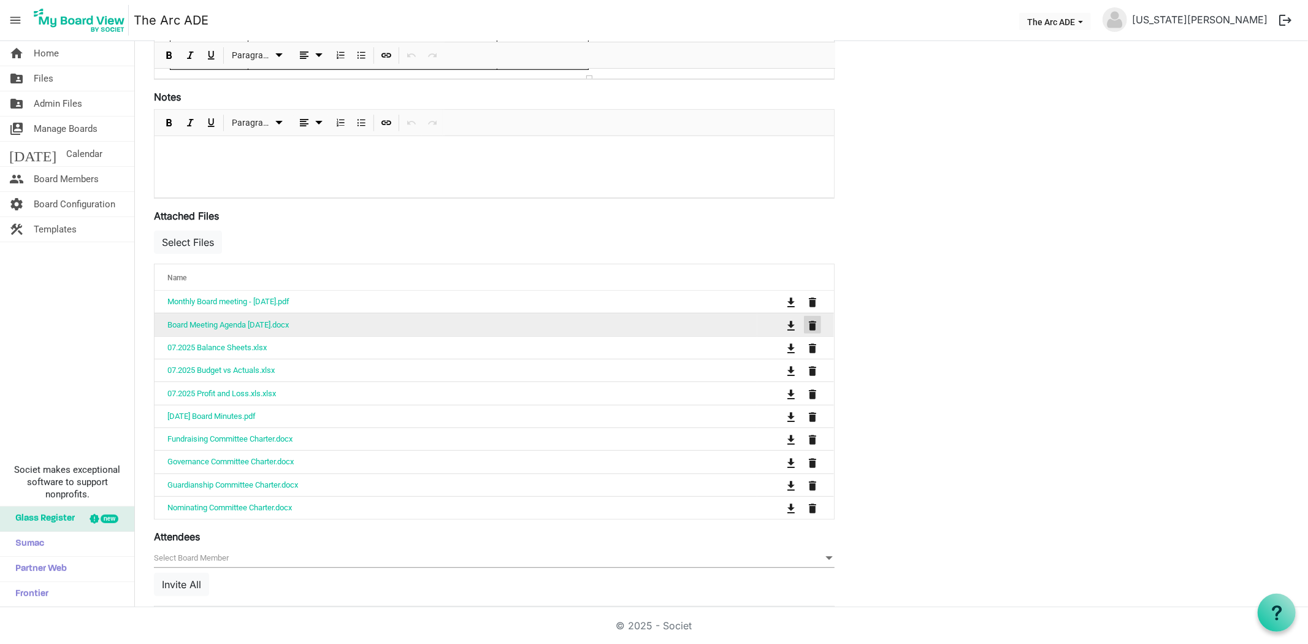
click at [813, 326] on span "is Command column column header" at bounding box center [812, 326] width 7 height 10
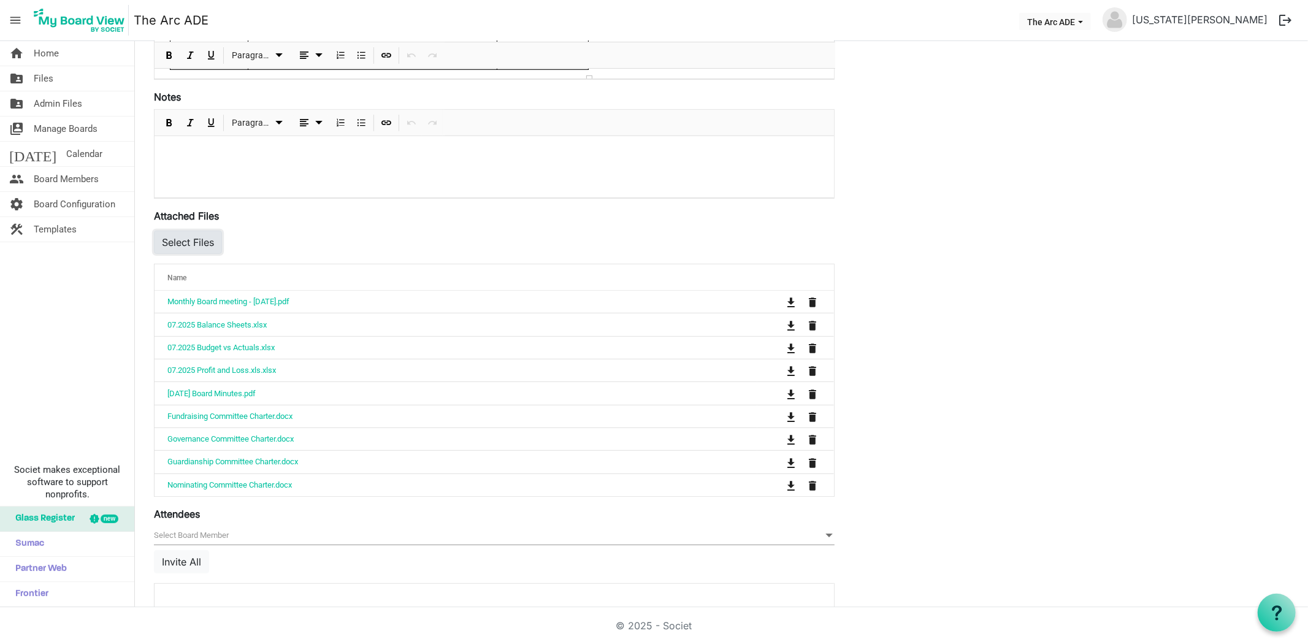
click at [207, 239] on button "Select Files" at bounding box center [188, 242] width 68 height 23
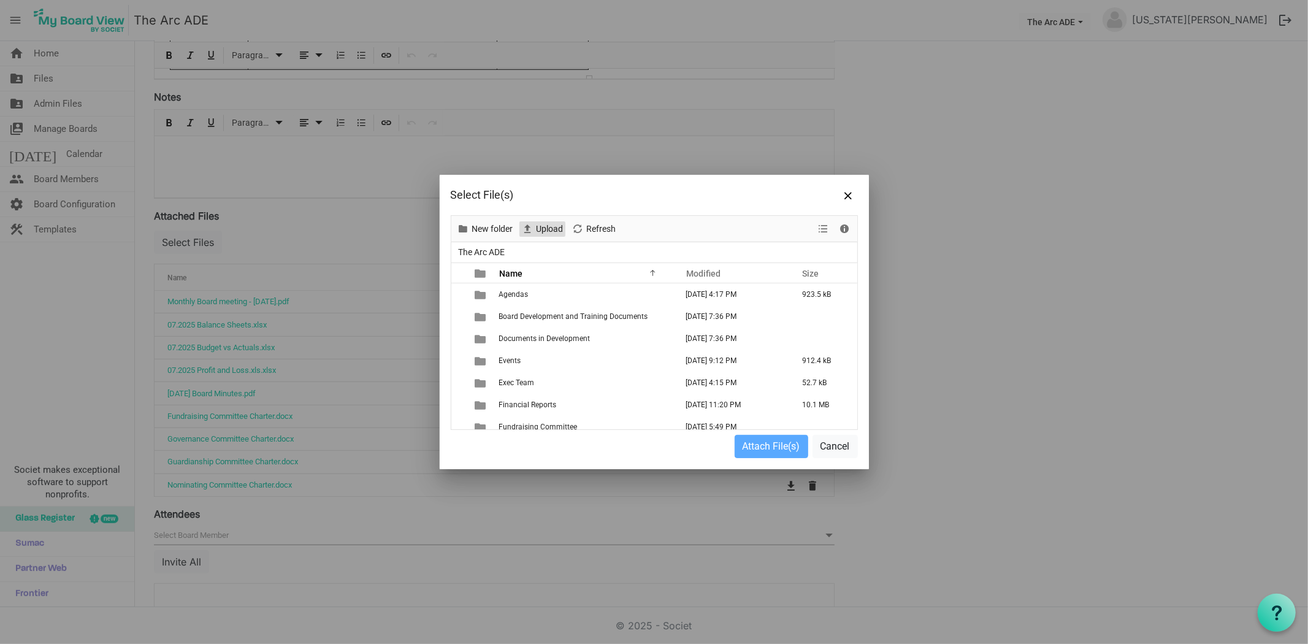
click at [535, 225] on span "Upload" at bounding box center [528, 228] width 15 height 15
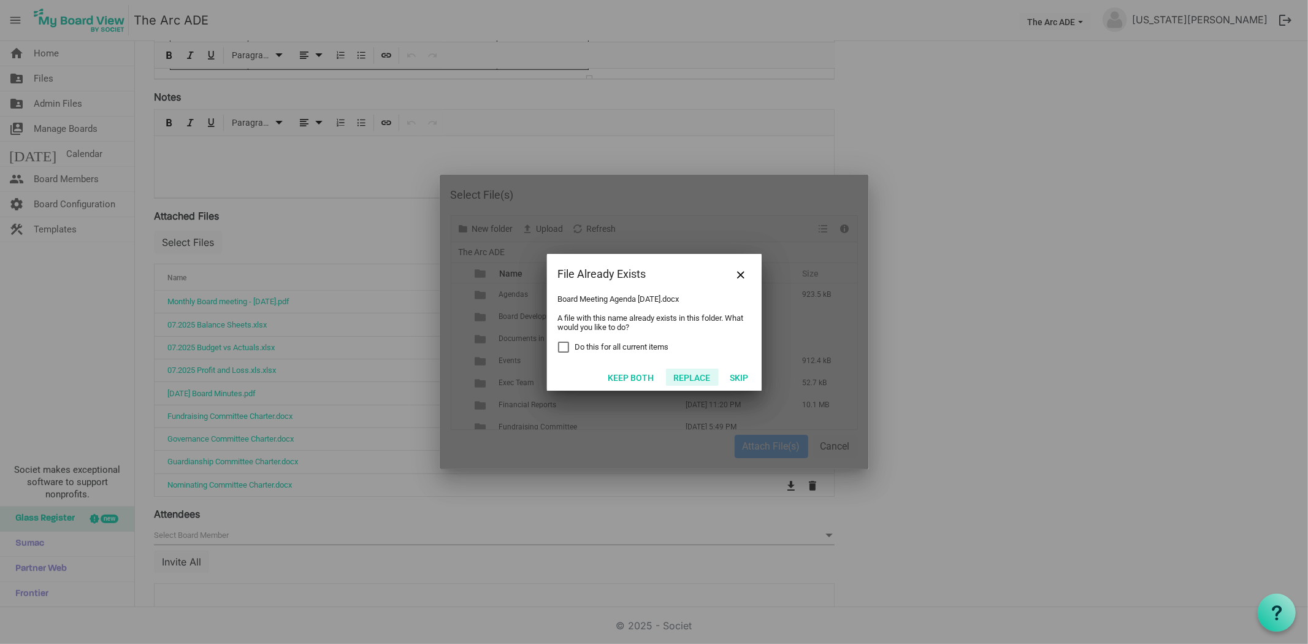
click at [686, 375] on button "Replace" at bounding box center [692, 377] width 53 height 17
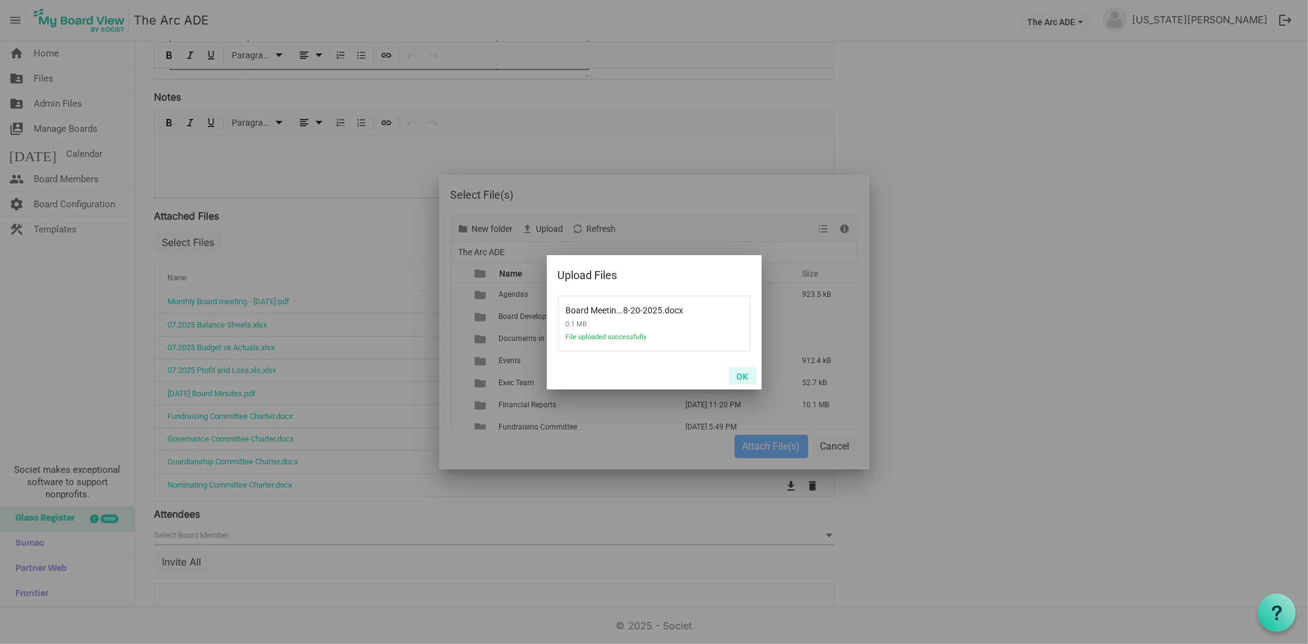
click at [739, 376] on button "OK" at bounding box center [743, 375] width 28 height 17
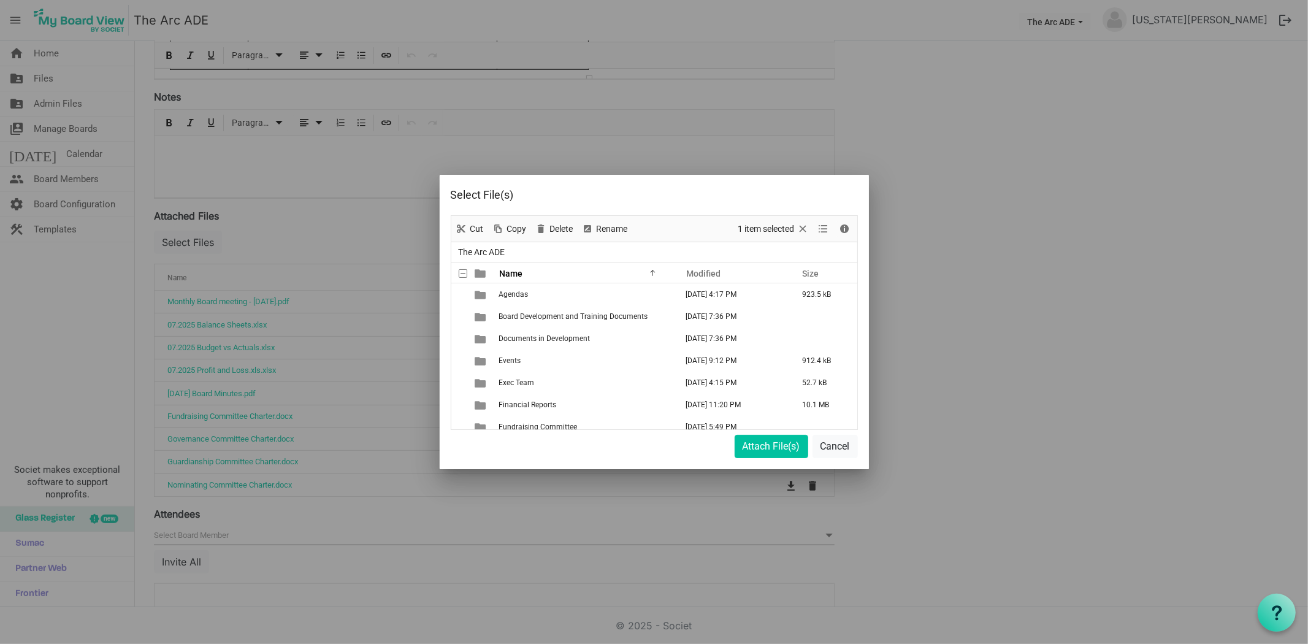
scroll to position [399, 0]
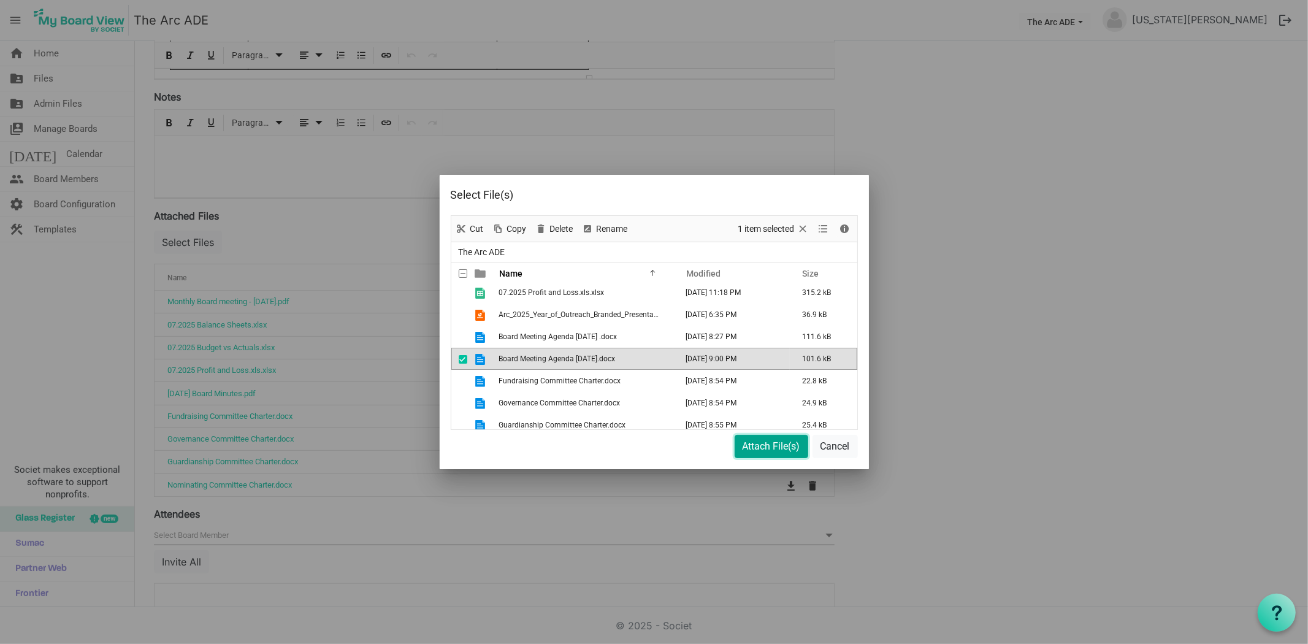
click at [763, 446] on button "Attach File(s)" at bounding box center [772, 446] width 74 height 23
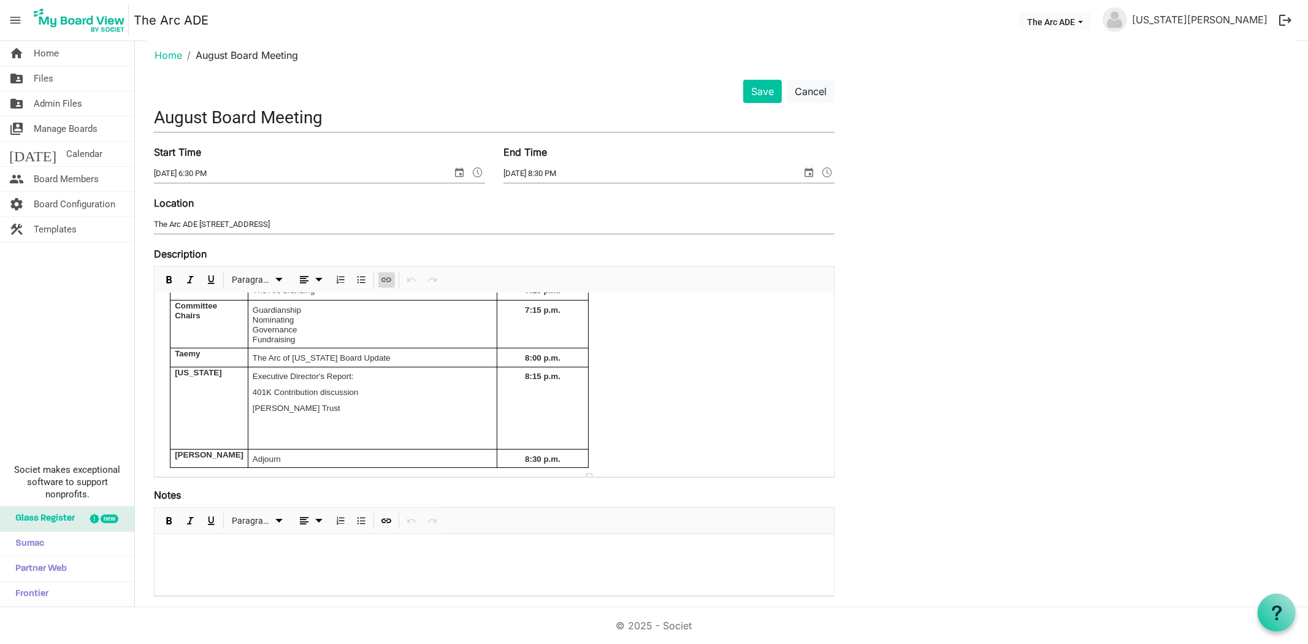
scroll to position [0, 0]
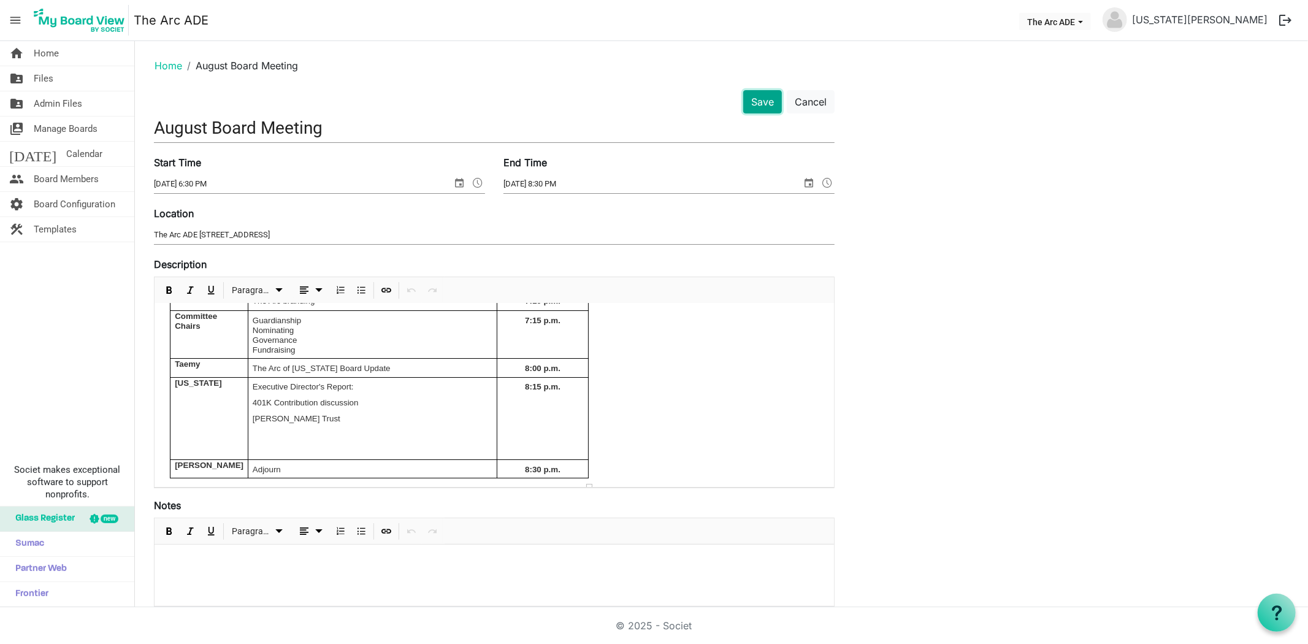
click at [767, 98] on button "Save" at bounding box center [762, 101] width 39 height 23
